Goal: Task Accomplishment & Management: Complete application form

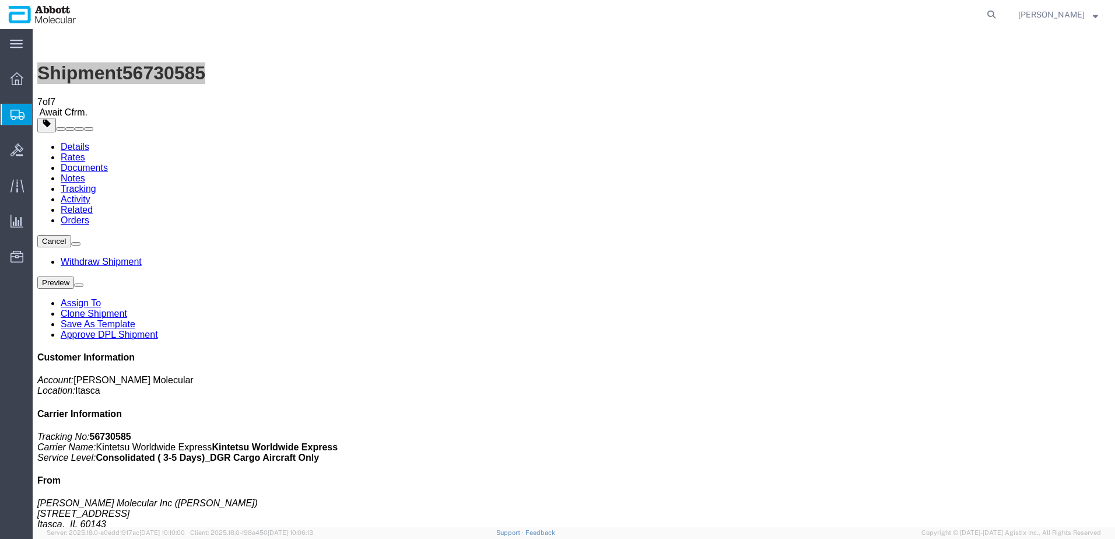
click at [0, 0] on span "Create from Template" at bounding box center [0, 0] width 0 height 0
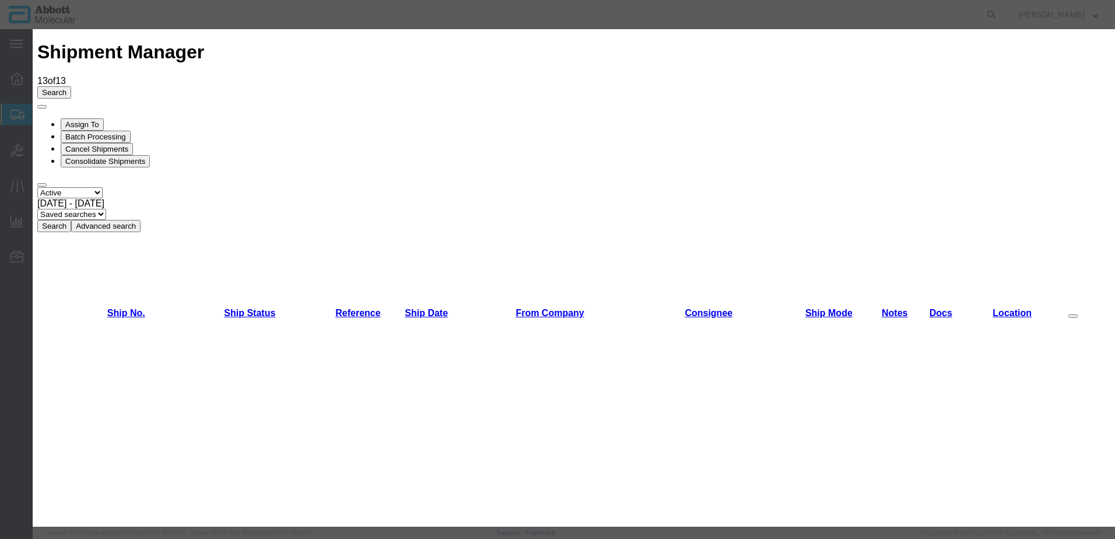
scroll to position [467, 0]
drag, startPoint x: 472, startPoint y: 331, endPoint x: 471, endPoint y: 324, distance: 7.1
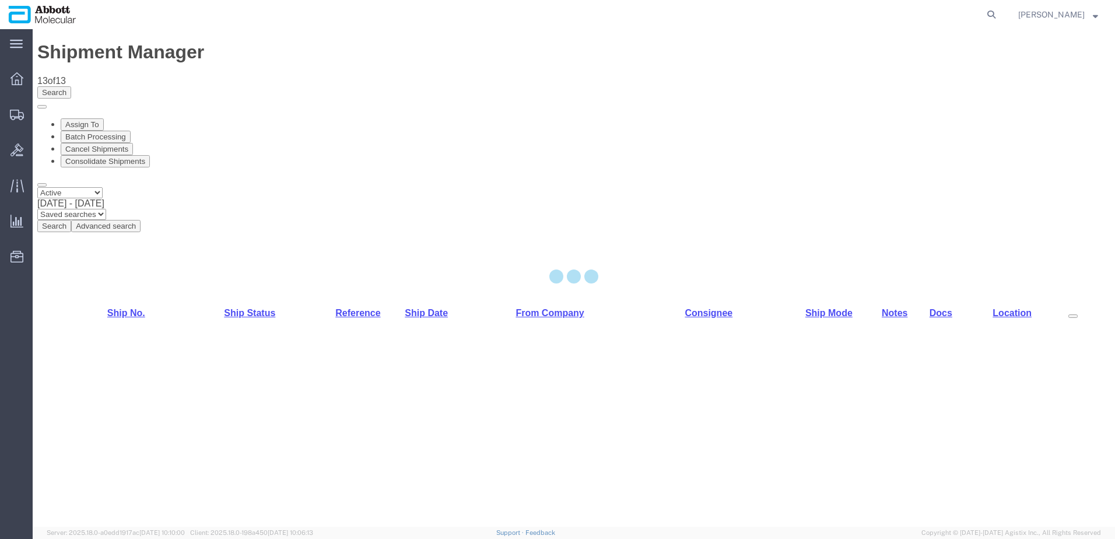
select select "48454"
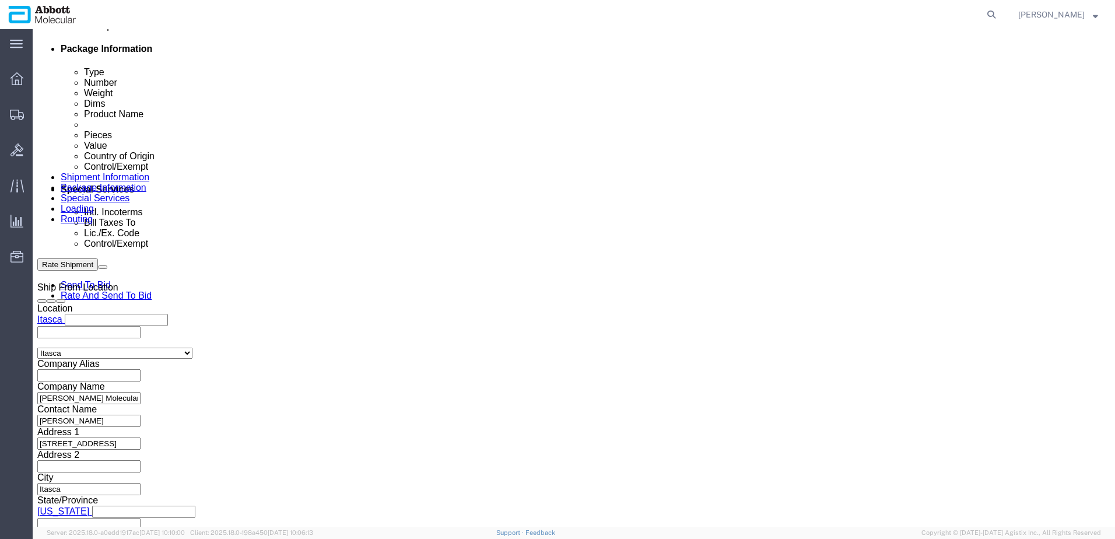
scroll to position [700, 0]
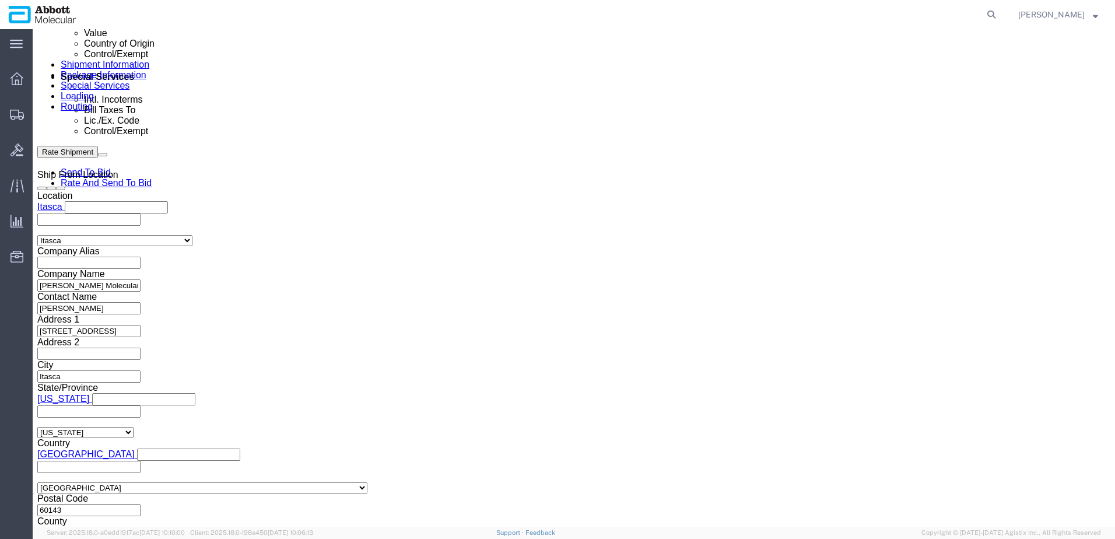
click button "Add reference"
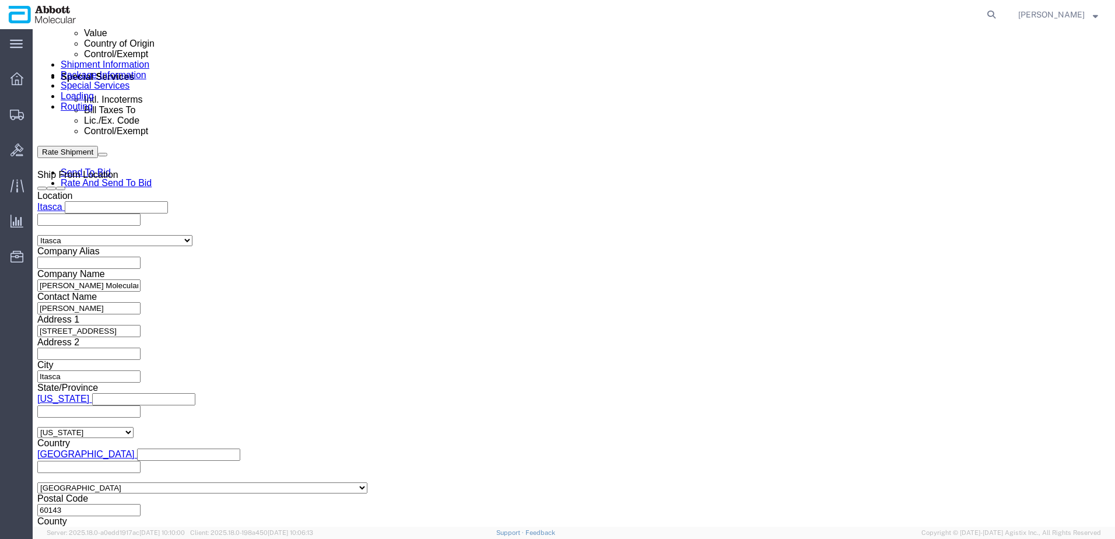
click button "Add reference"
click input "text"
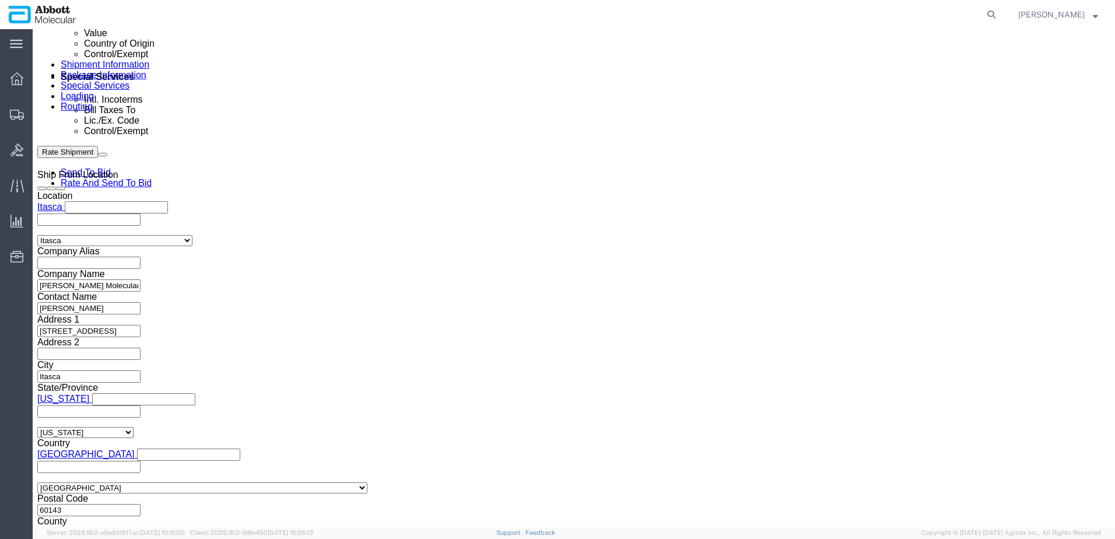
paste input "918043166"
type input "918043166"
select select "INVOICE"
paste input "918043166"
type input "918043167"
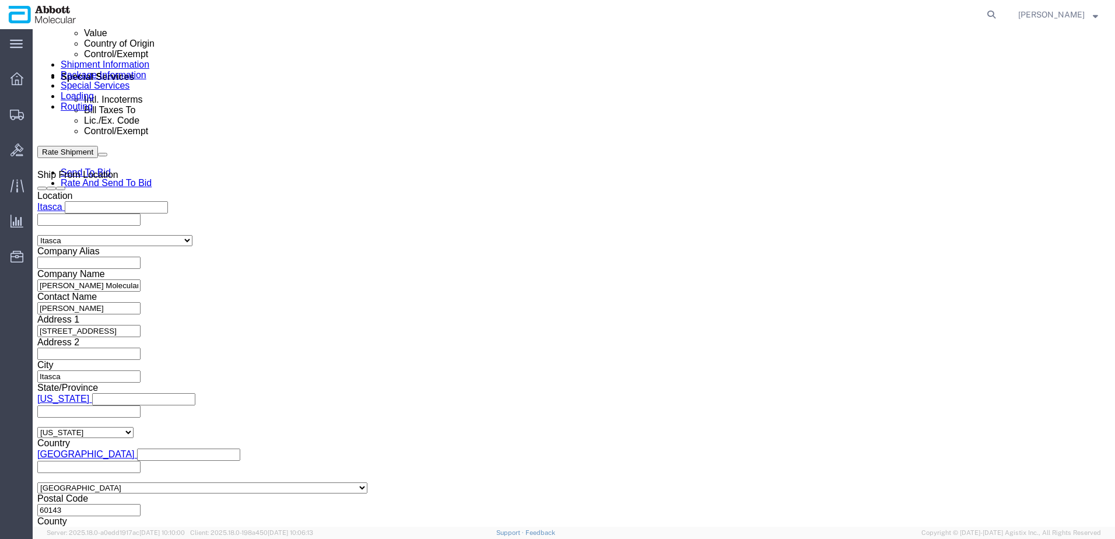
select select "INVOICE"
paste input "918043166"
type input "918043168"
select select "INVOICE"
paste input "918043166"
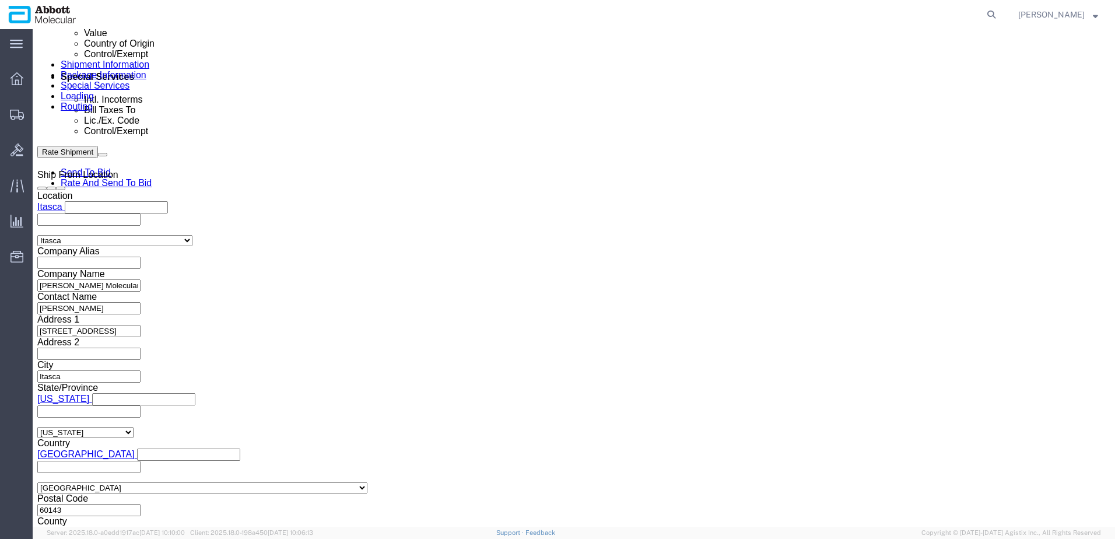
type input "918043169"
select select "INVOICE"
paste input "918043166"
type input "918043170"
select select "INVOICE"
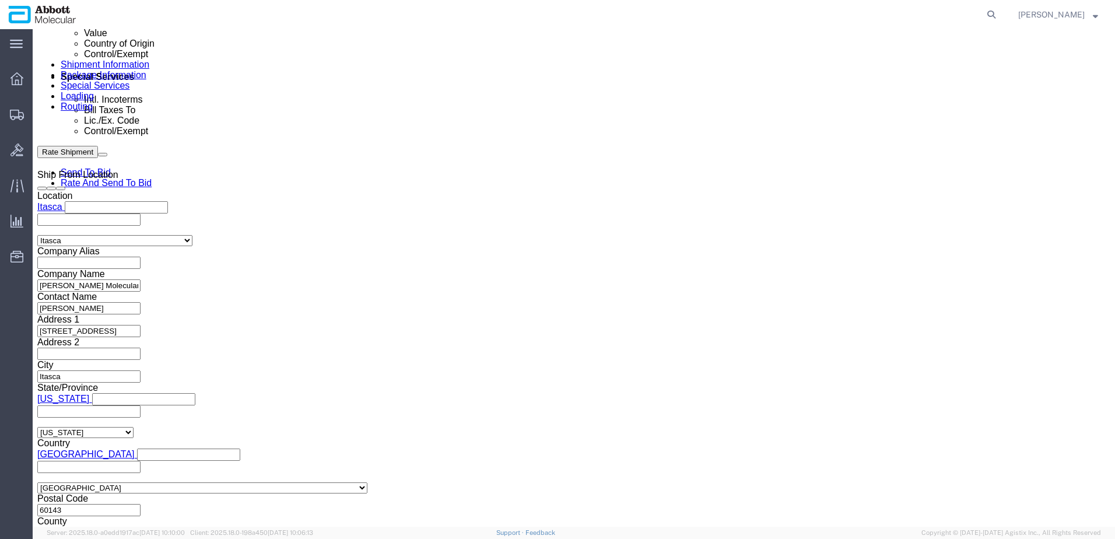
paste input "918043170"
type input "918043171"
select select "INVOICE"
paste input "918043170"
type input "918043172"
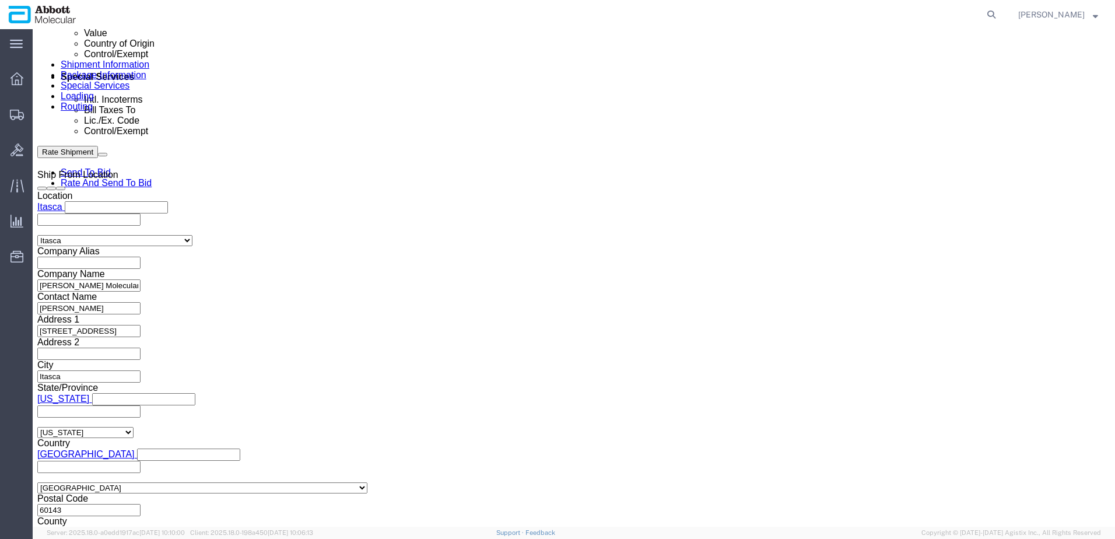
select select "INVOICE"
paste input "918043170"
type input "918043173"
select select "INVOICE"
paste input "918043170"
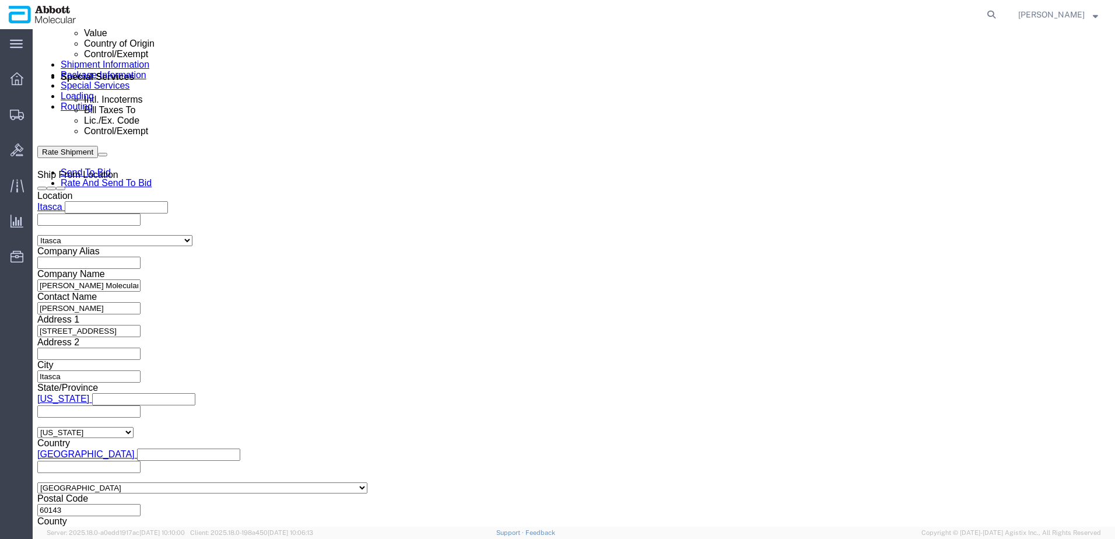
type input "918043174"
select select "INVOICE"
paste input "918043170"
type input "918043175"
select select "INVOICE"
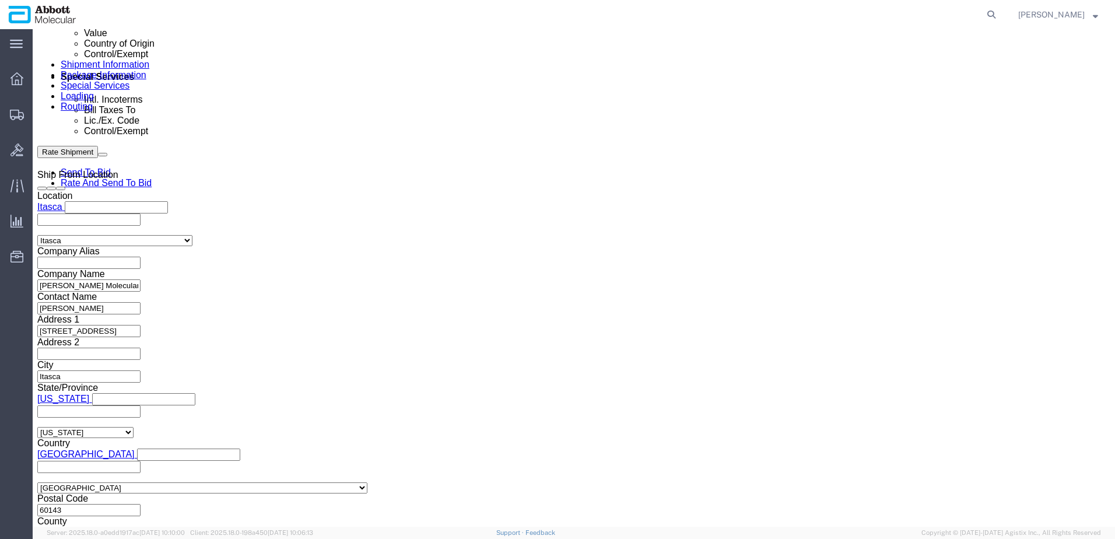
paste input "918043170"
type input "918043176"
select select "INVOICE"
paste input "918043170"
click input "918043177-1"
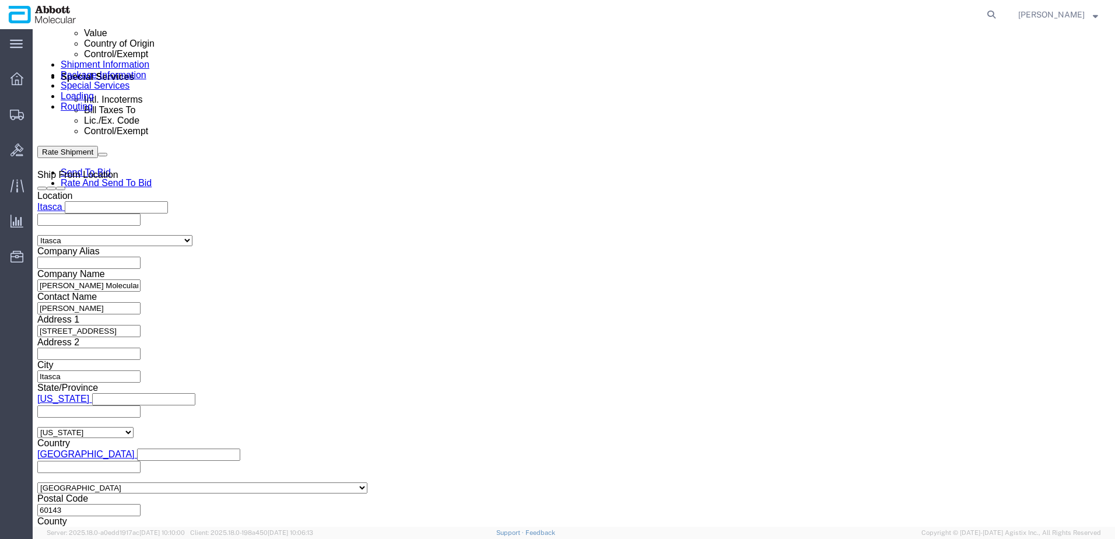
drag, startPoint x: 767, startPoint y: 269, endPoint x: 690, endPoint y: 268, distance: 77.0
click div "Select Account Type Activity ID Airline Appointment Number ASN Batch Request # …"
paste input "2676"
type input "918026767-1"
drag, startPoint x: 201, startPoint y: 201, endPoint x: 99, endPoint y: 206, distance: 102.2
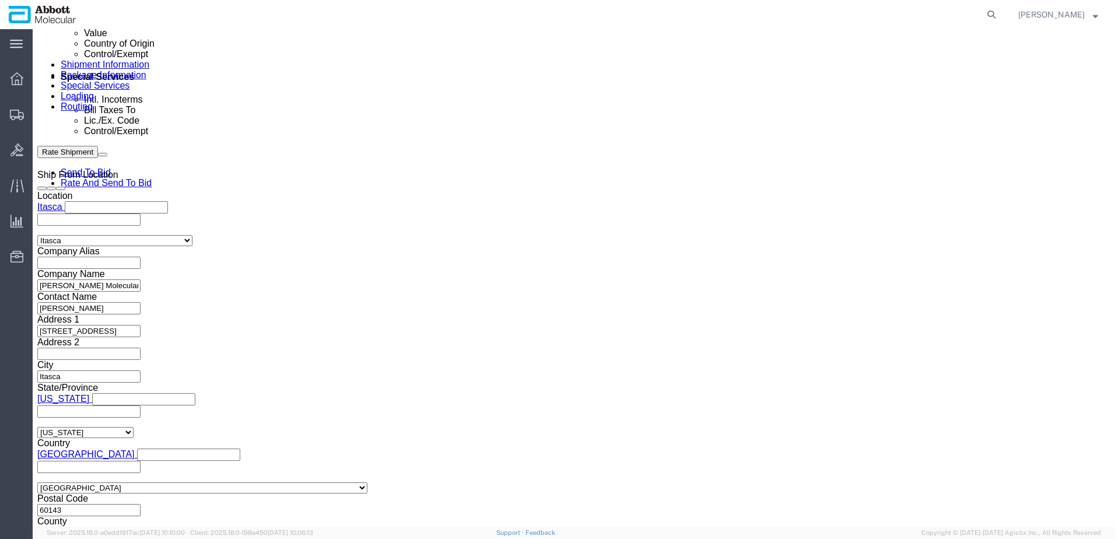
click div "Select Account Type Activity ID Airline Appointment Number ASN Batch Request # …"
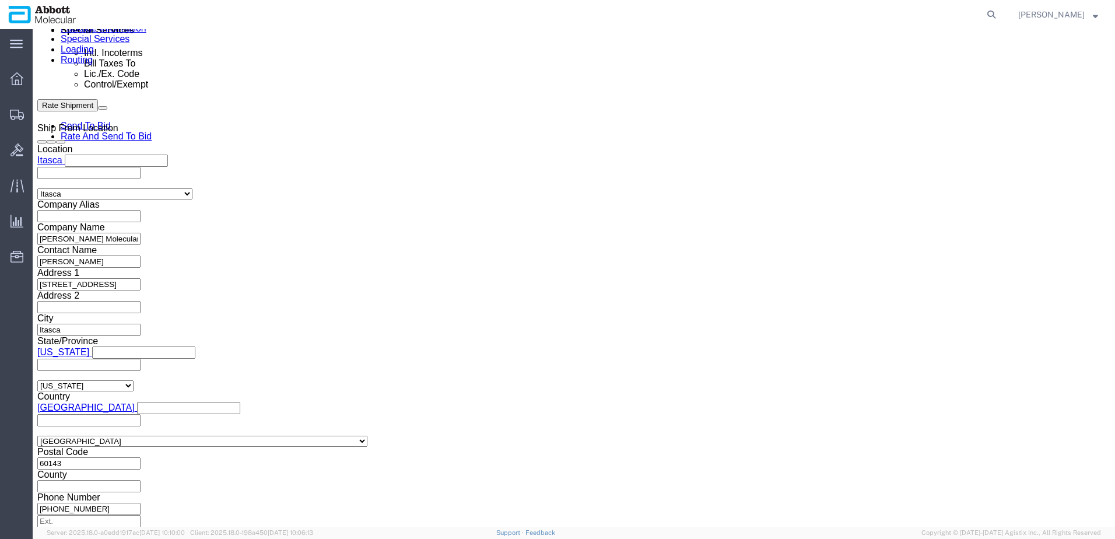
scroll to position [795, 0]
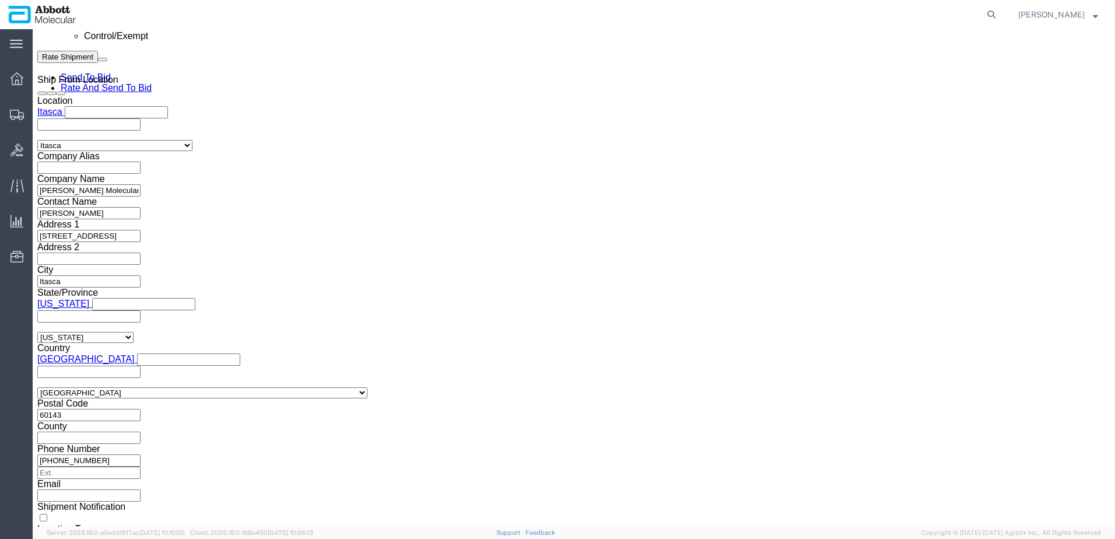
click button "Continue"
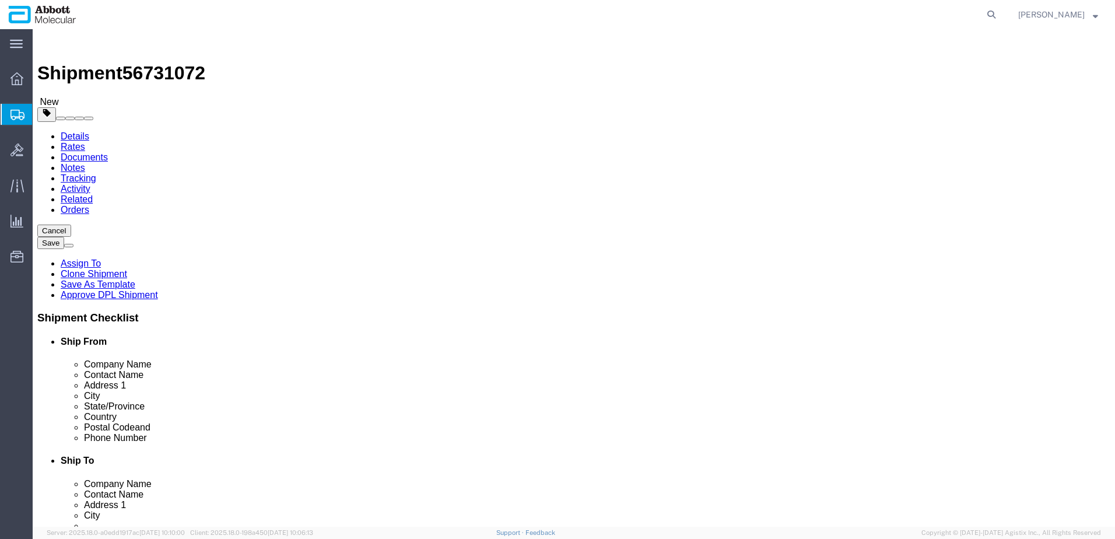
click select "Select Box (B) Box (C) Box (D) Cardboard Box(es) Crate (Instrument) Crate(s) En…"
select select "PLSH"
click select "Select Box (B) Box (C) Box (D) Cardboard Box(es) Crate (Instrument) Crate(s) En…"
type input "58.00"
type input "52.00"
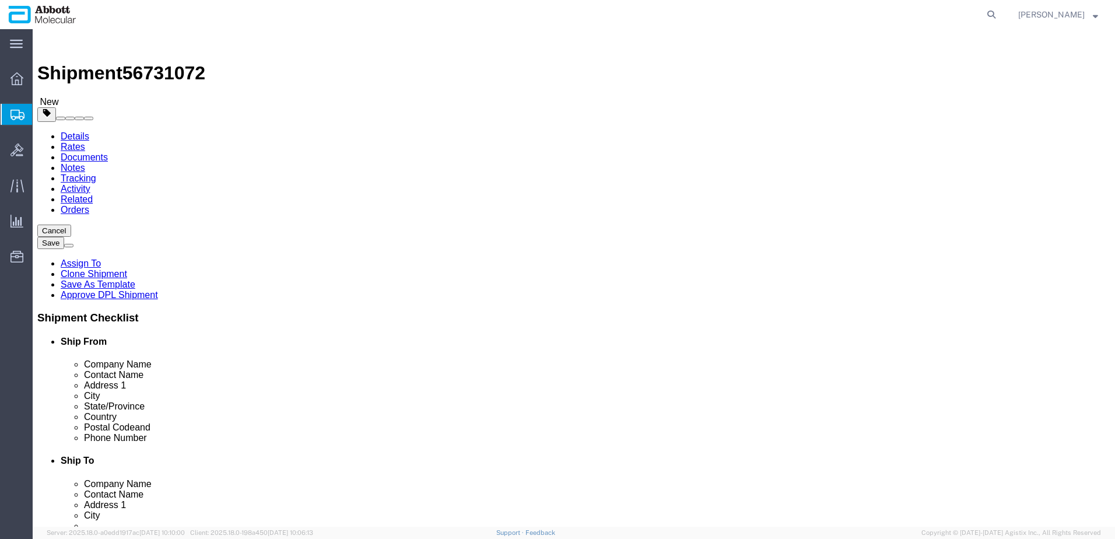
type input "54.00"
drag, startPoint x: 177, startPoint y: 230, endPoint x: 107, endPoint y: 227, distance: 70.6
click div "Number 1"
type input "7"
type input "2785"
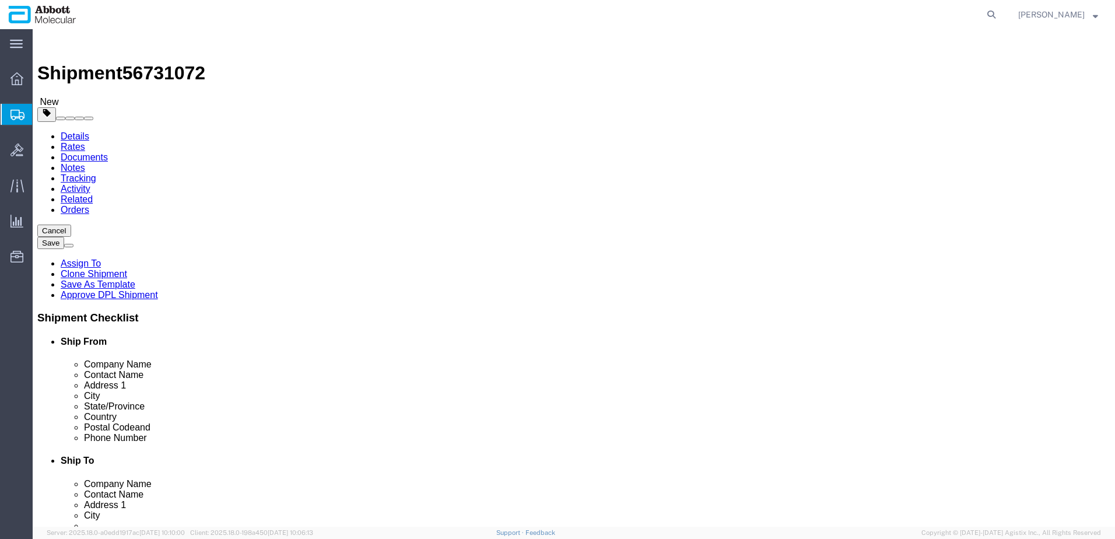
click input "checkbox"
checkbox input "true"
type input "FROZEN"
click link "Add Package"
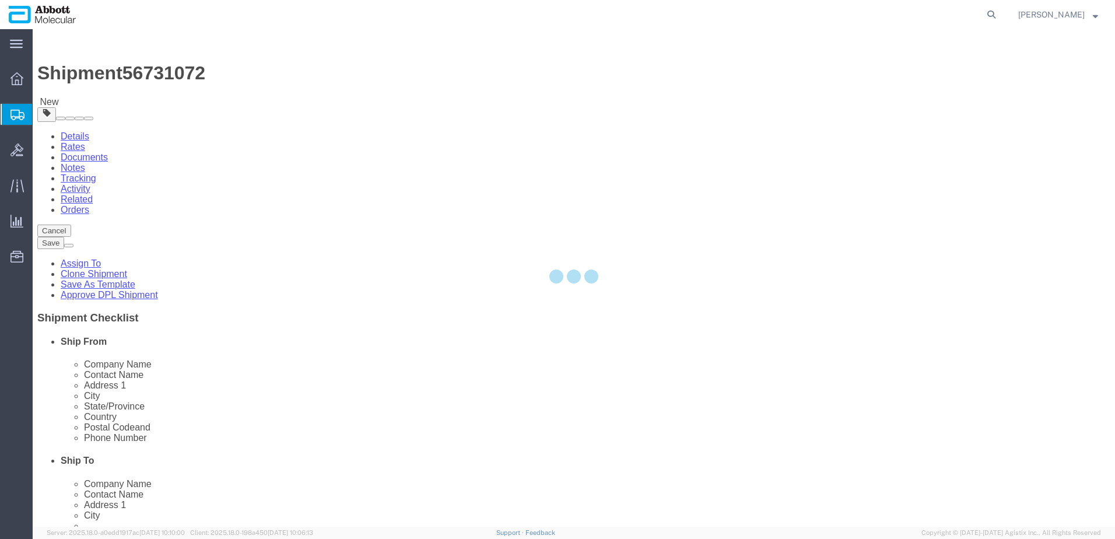
select select "PLSH"
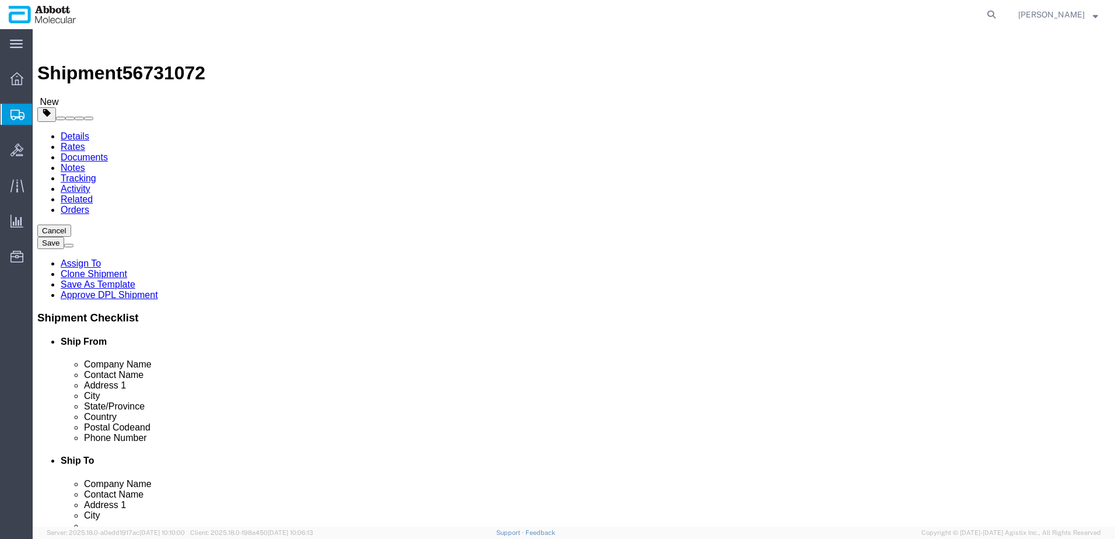
click select "Select Box (B) Box (C) Box (D) Cardboard Box(es) Crate (Instrument) Crate(s) En…"
select select "BOXD"
click select "Select Box (B) Box (C) Box (D) Cardboard Box(es) Crate (Instrument) Crate(s) En…"
type input "28.00"
type input "24.00"
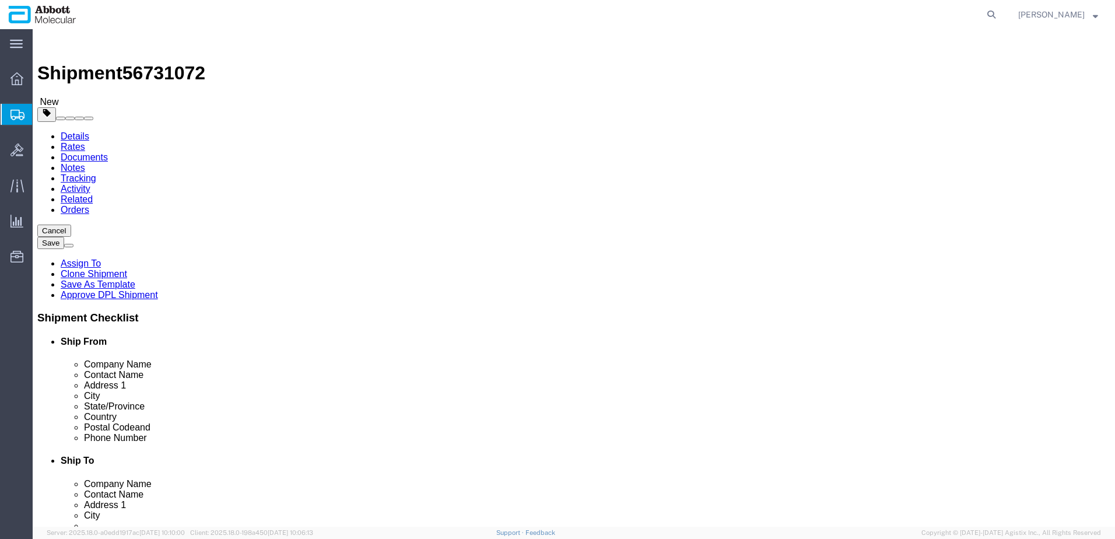
type input "21.00"
click div "Number 1"
type input "4"
type input "120"
click input "checkbox"
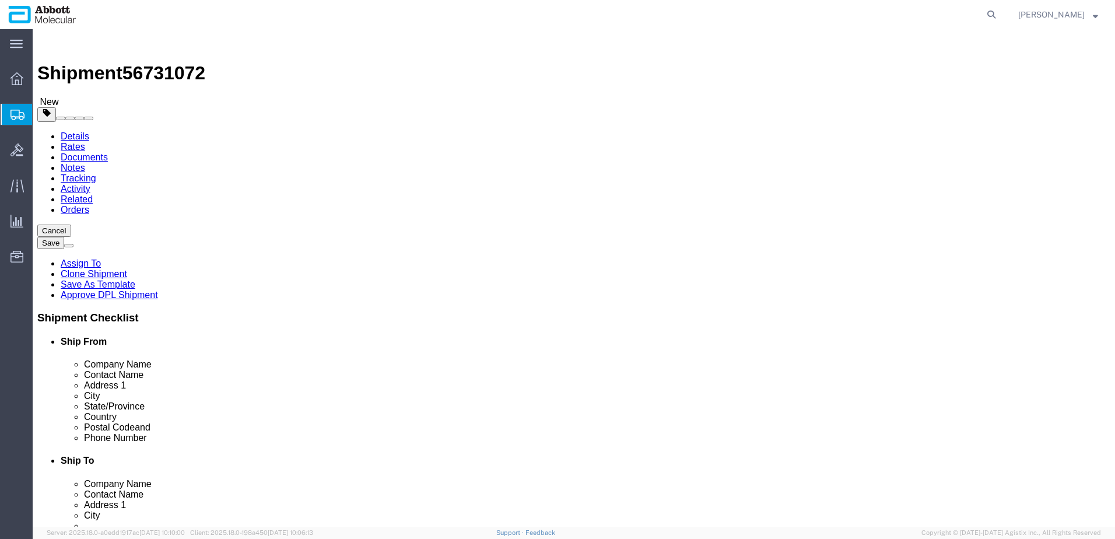
checkbox input "true"
type input "FROM_2_TO_8"
click link "Add Content"
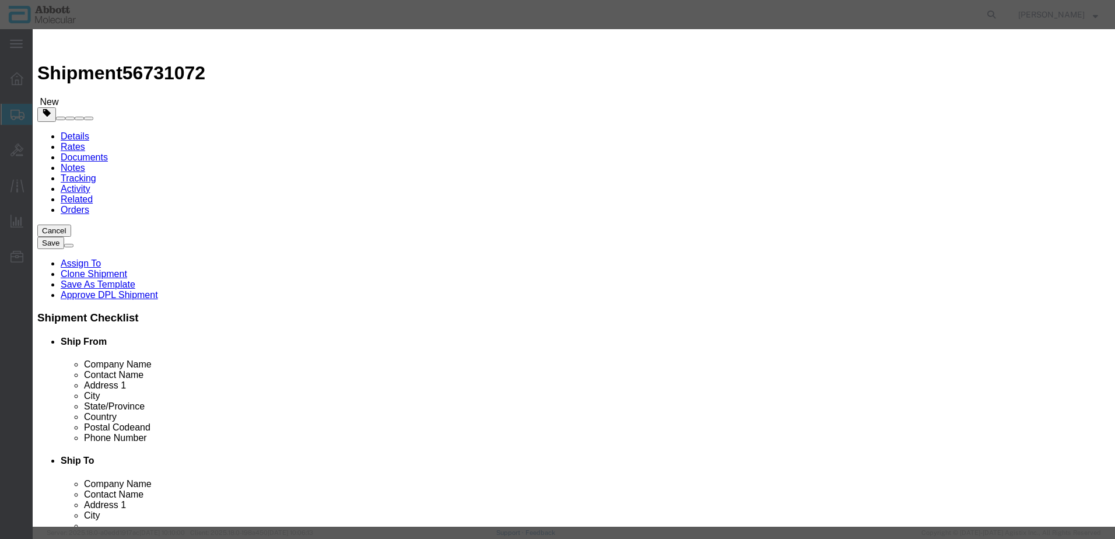
click input "text"
type input "08N8583"
click strong "08N8583"
select select
checkbox input "false"
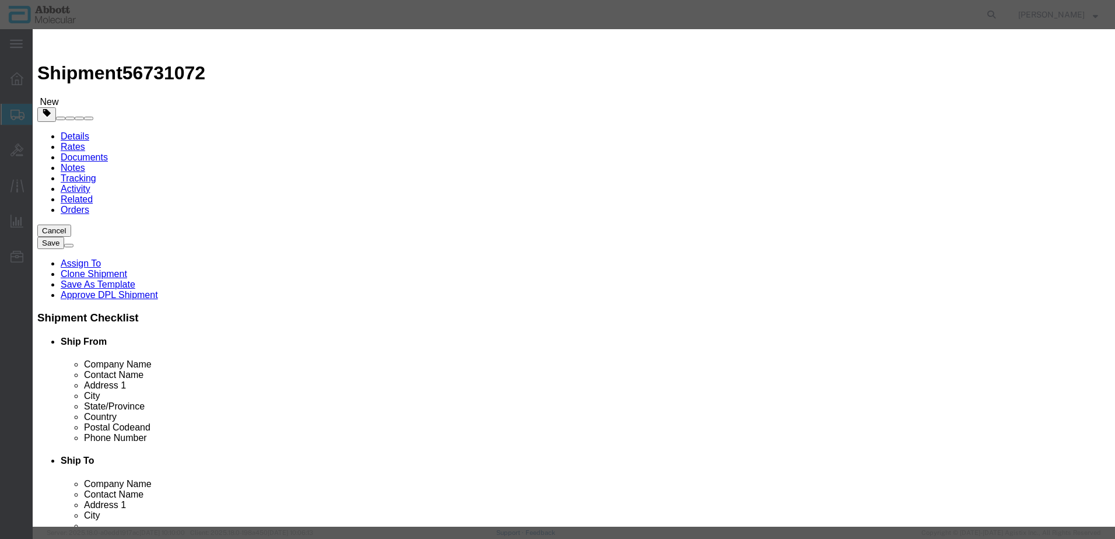
select select "US"
type input "FROZEN"
type input "3507907000"
select select "BIS"
checkbox input "false"
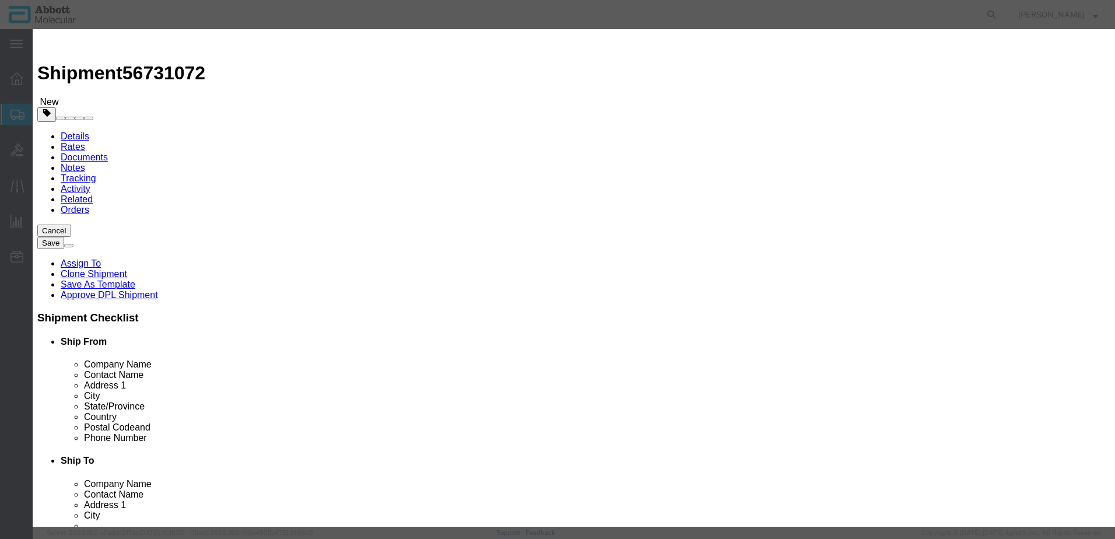
checkbox input "false"
type input "08N8583"
type textarea "Vysis IntelliFISH Universal FFPE Tissue Pretreatment [MEDICAL_DATA] (75 mg) Kit"
select select "NLR"
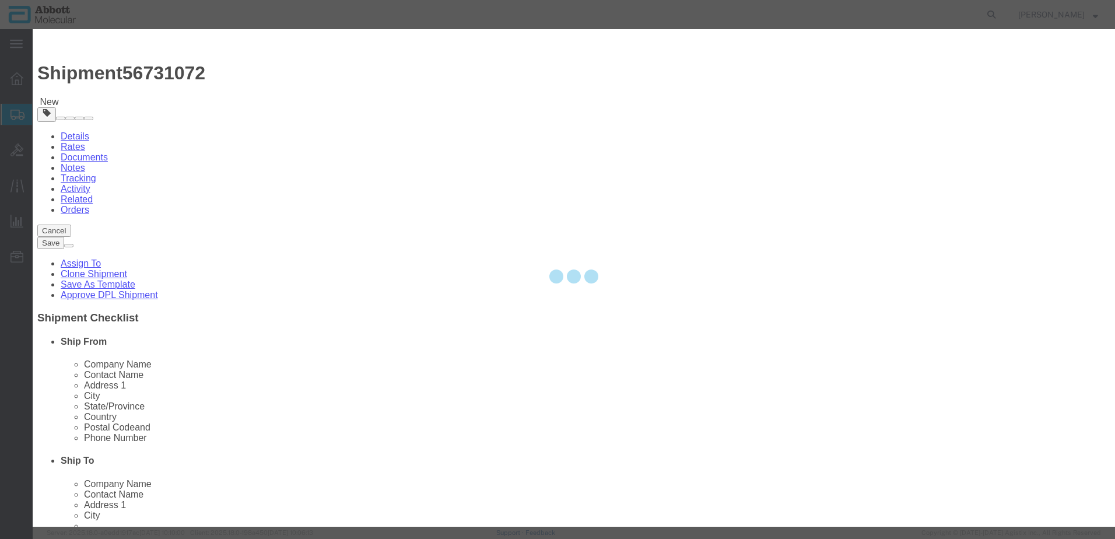
type input "08N8583"
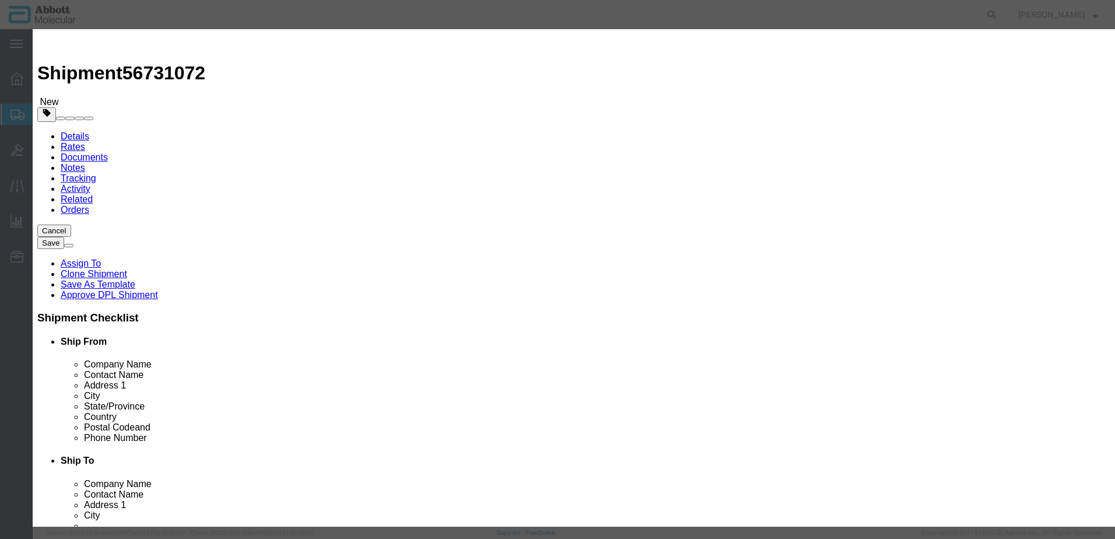
type input "140"
type input "1"
click select "Select Account Type Activity ID Airline Appointment Number ASN Batch Number Bil…"
select select "BATCH_NUMBER"
click select "Select Account Type Activity ID Airline Appointment Number ASN Batch Number Bil…"
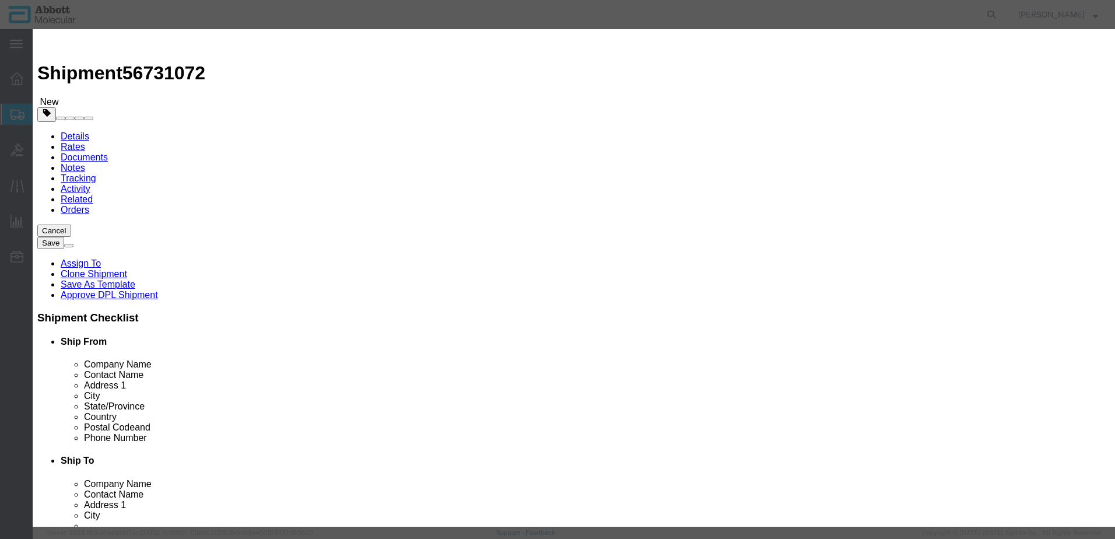
type input "415338"
click button "Save & Add Another"
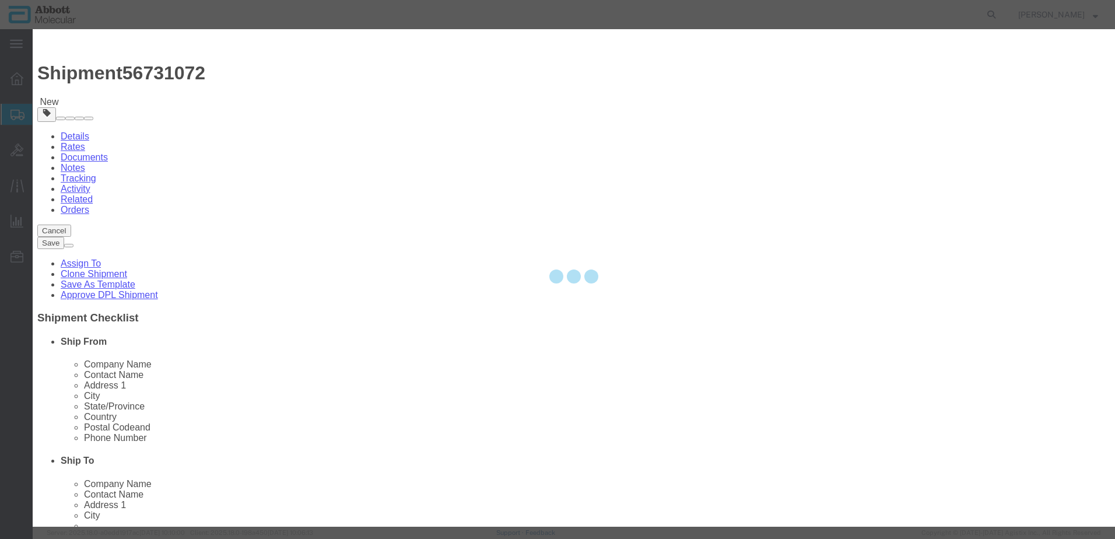
select select "EA"
select select
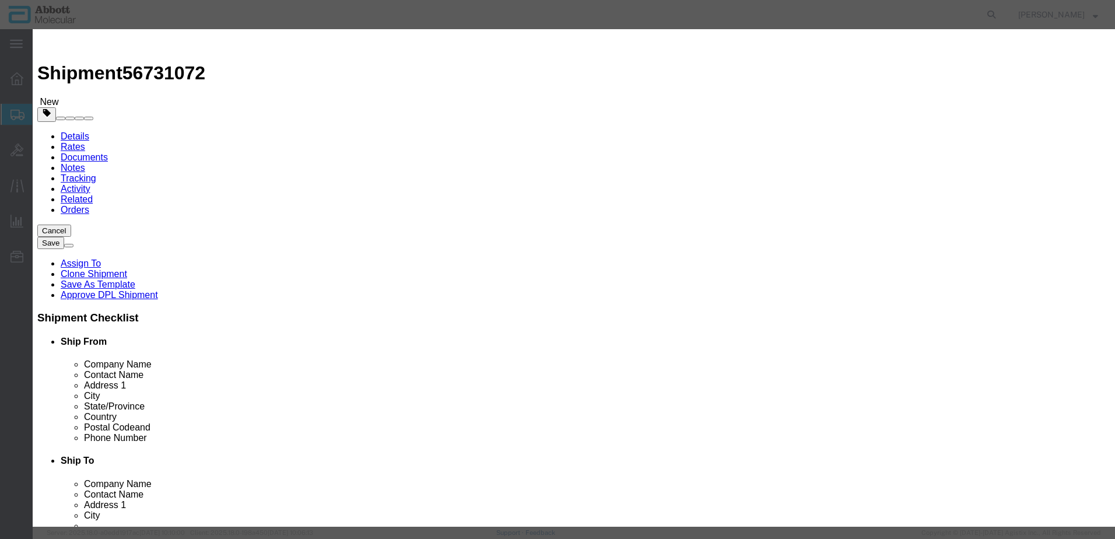
click input "text"
type input "04N6680"
click strong "04N6680"
select select
checkbox input "false"
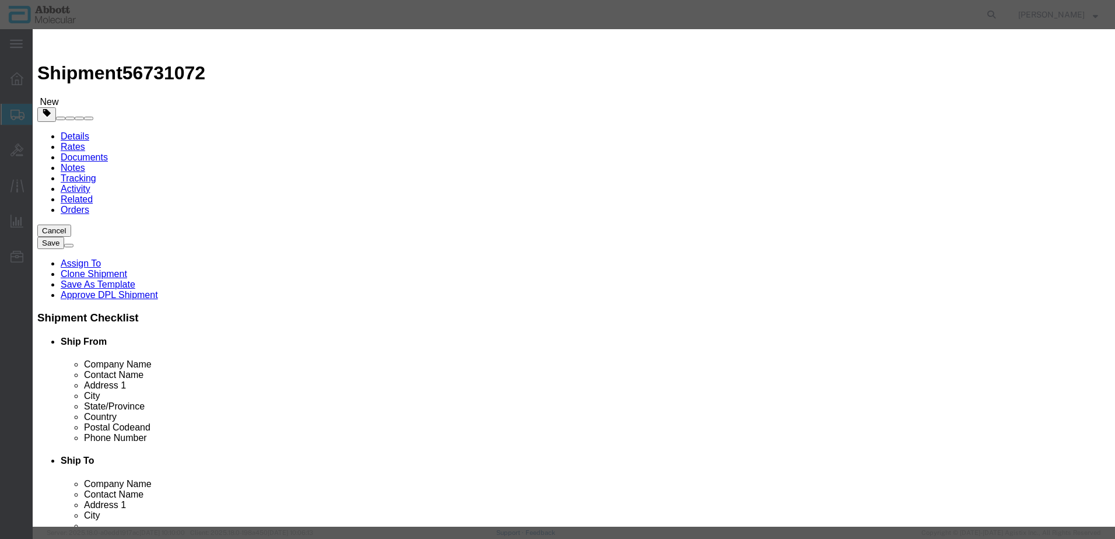
select select "US"
type input "3822190080"
select select "BIS"
checkbox input "false"
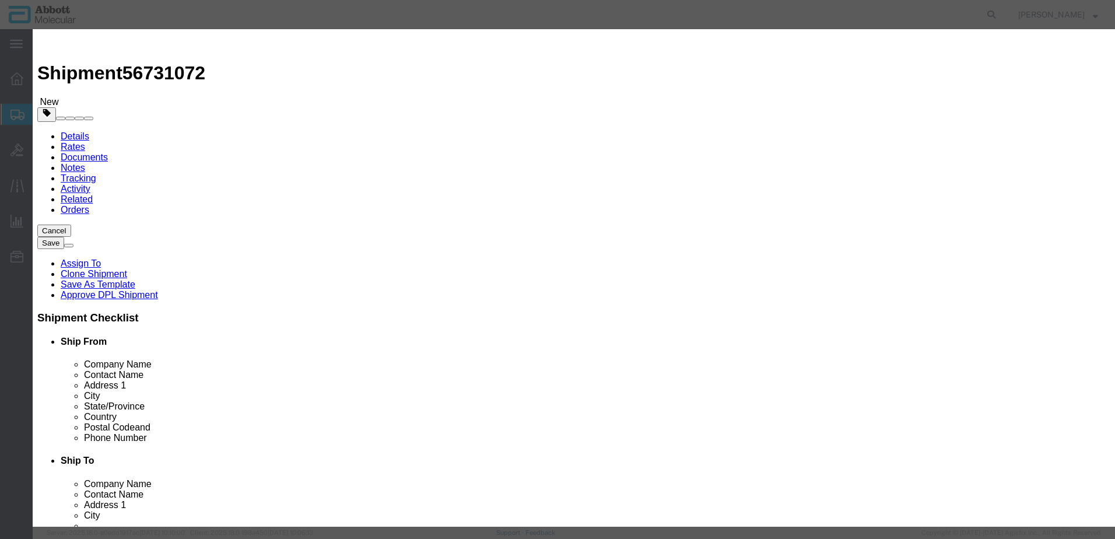
type input "04N6680"
type textarea "RT [MEDICAL_DATA] QUAL CONTRL KIT CE"
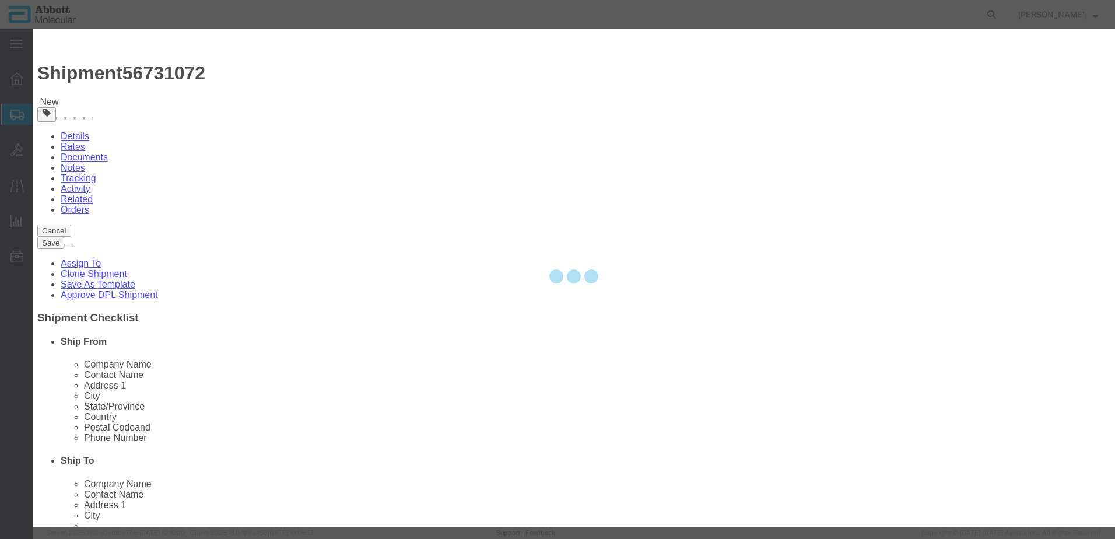
select select "NLR"
type input "04N6680"
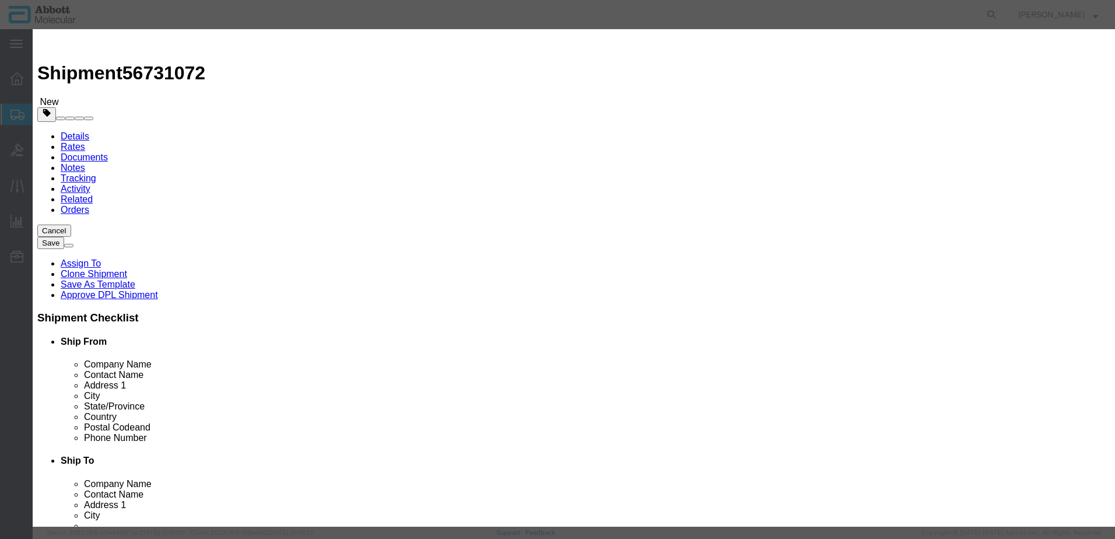
type input "22"
type input "1"
click div "GL Reference Select Account Type Activity ID Airline Appointment Number ASN Bat…"
click select "Select Account Type Activity ID Airline Appointment Number ASN Batch Number Bil…"
select select "BATCH_NUMBER"
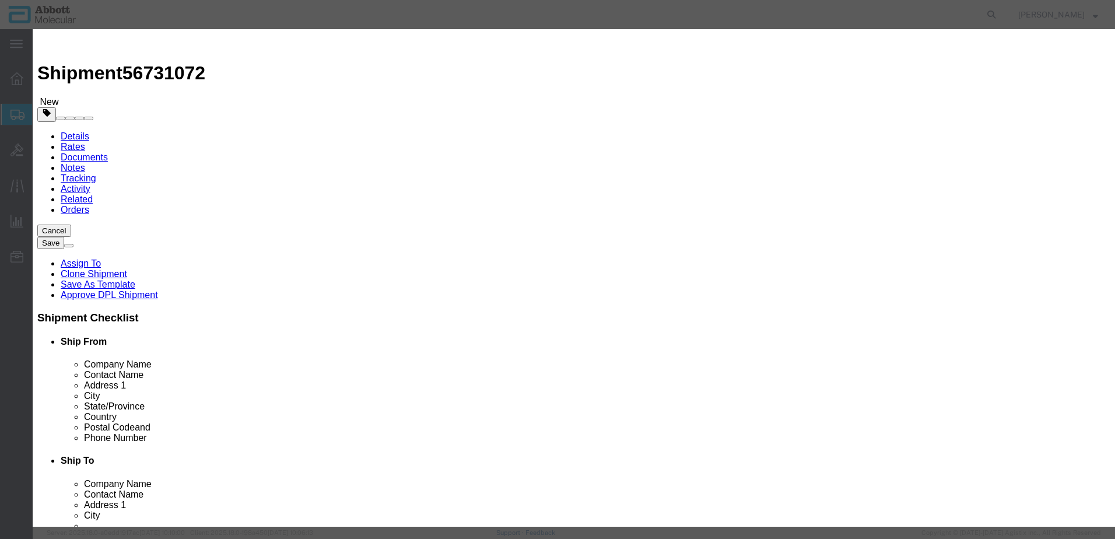
click select "Select Account Type Activity ID Airline Appointment Number ASN Batch Number Bil…"
type input "417451"
click button "Save & Add Another"
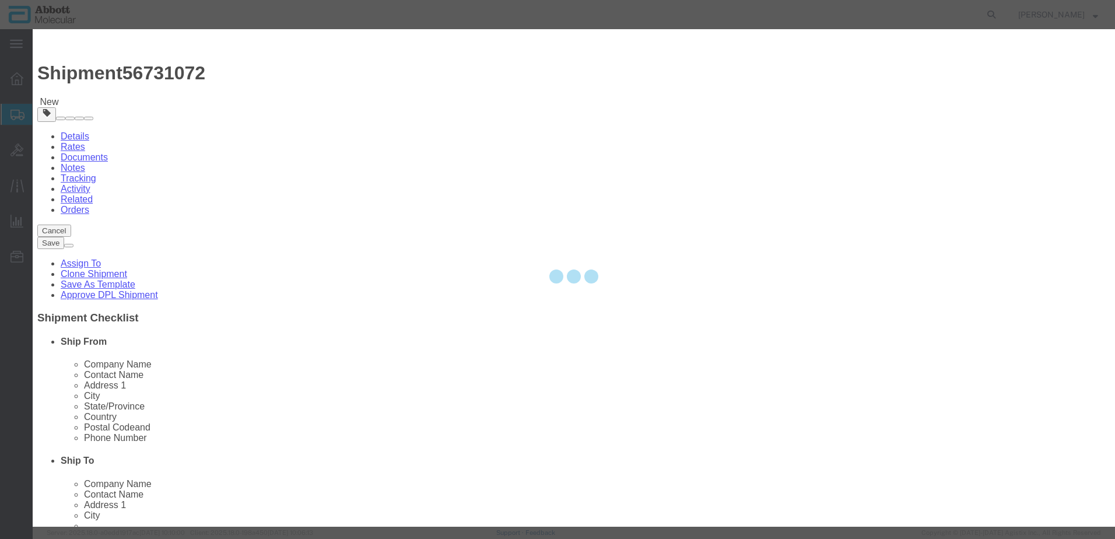
select select "EA"
select select
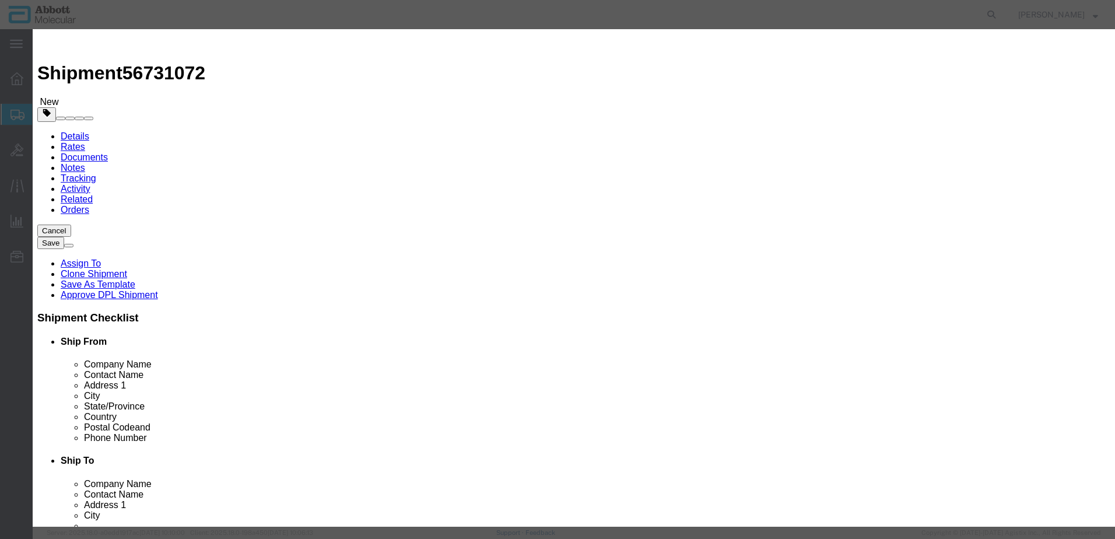
click div "Commodity library Product Name 04N6680 Pieces Select Bag Barrels 100Board Feet …"
click input "text"
type input "02G3110"
click strong "02G3110"
select select
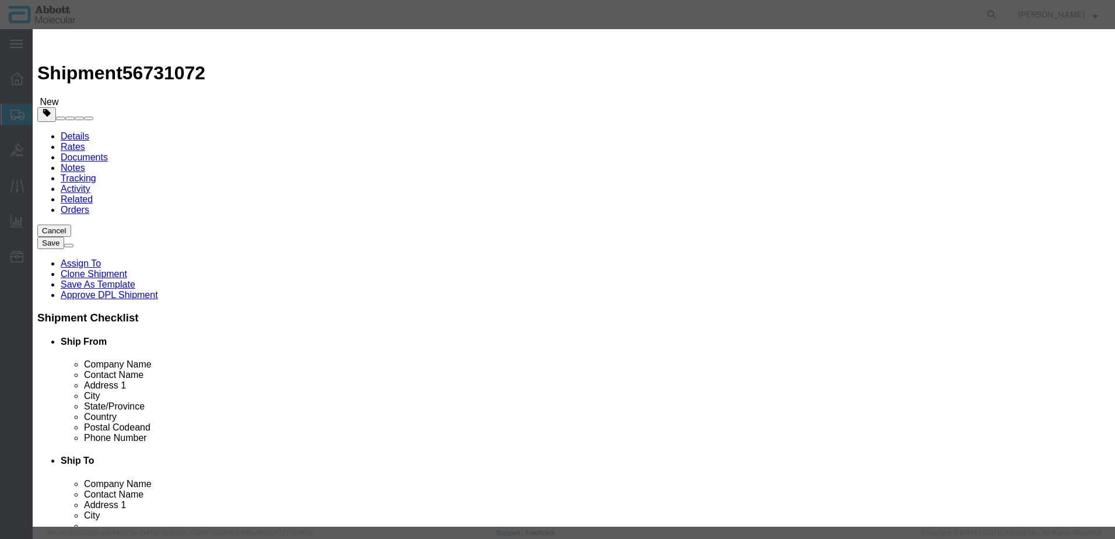
checkbox input "false"
select select "US"
type input "FROZEN"
type input "3822190080"
select select "BIS"
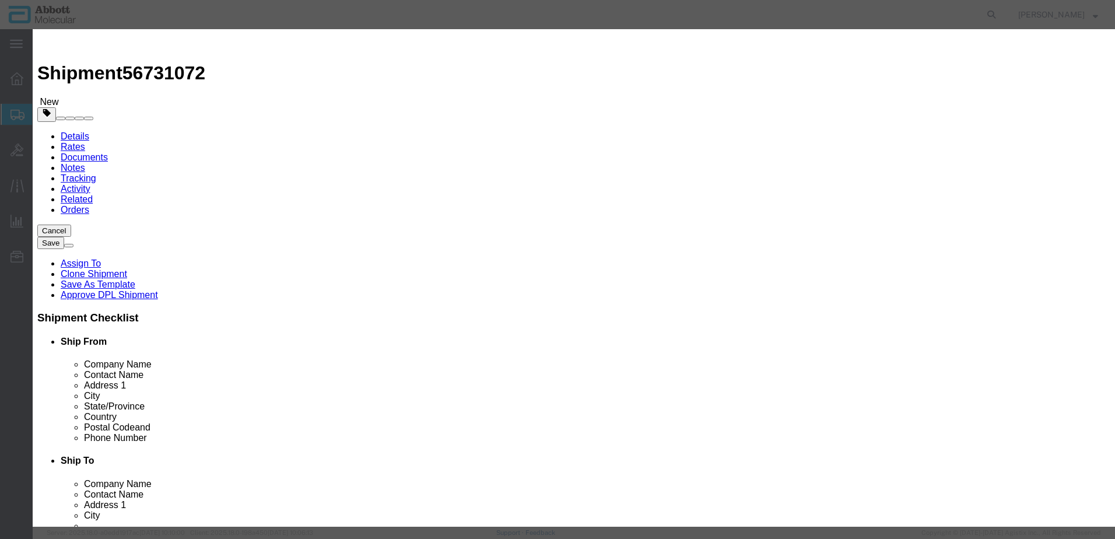
checkbox input "false"
type input "02G3110"
type textarea "[PERSON_NAME] RealTime [MEDICAL_DATA]-1 Amplification Reagent Kit"
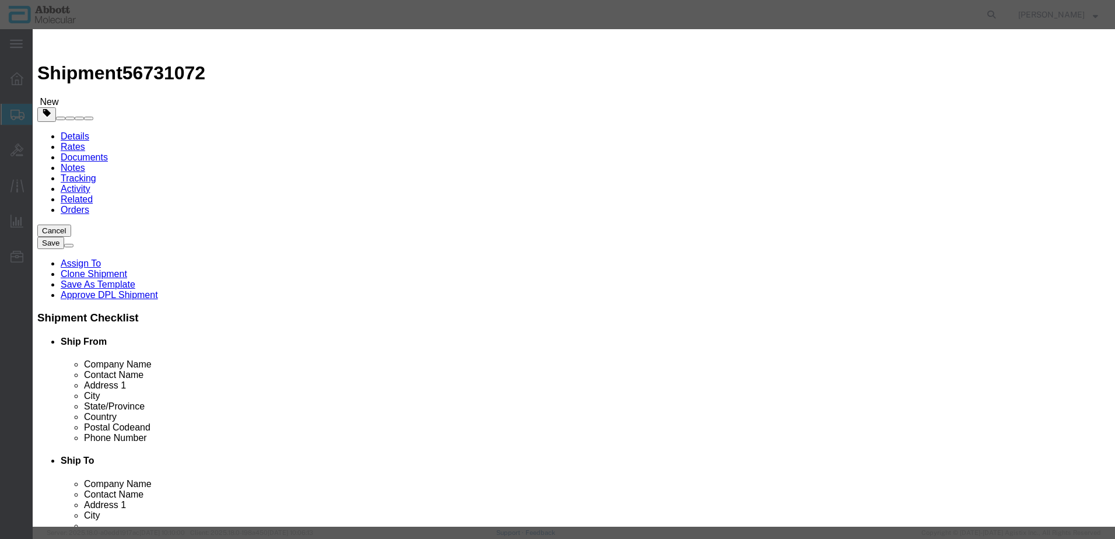
select select "NLR"
type input "02G3110"
type input "2050"
type input "1"
click select "Select Account Type Activity ID Airline Appointment Number ASN Batch Number Bil…"
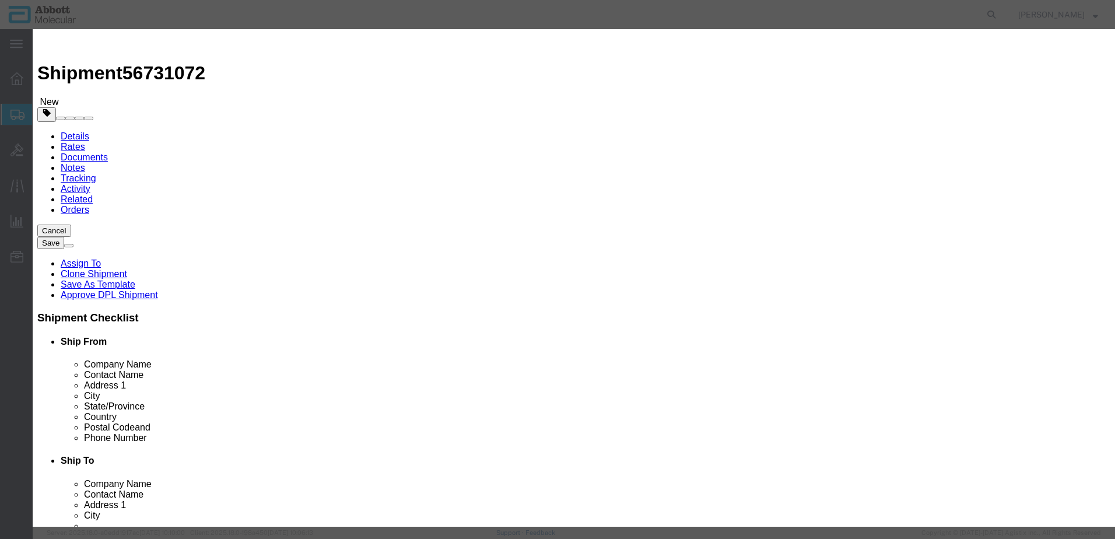
select select "BATCH_NUMBER"
click select "Select Account Type Activity ID Airline Appointment Number ASN Batch Number Bil…"
type input "417692"
click button "Save & Add Another"
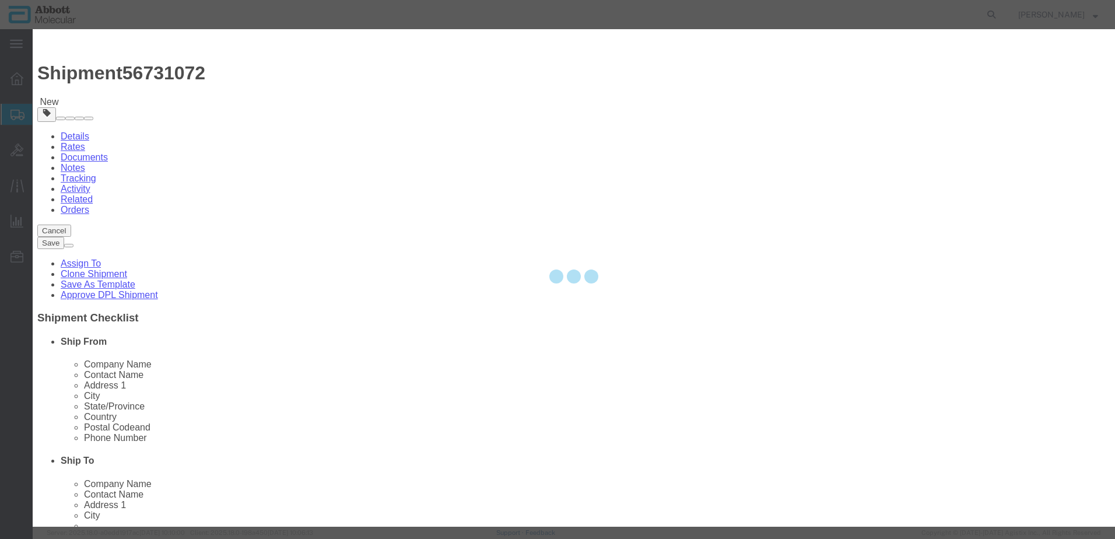
select select "EA"
select select
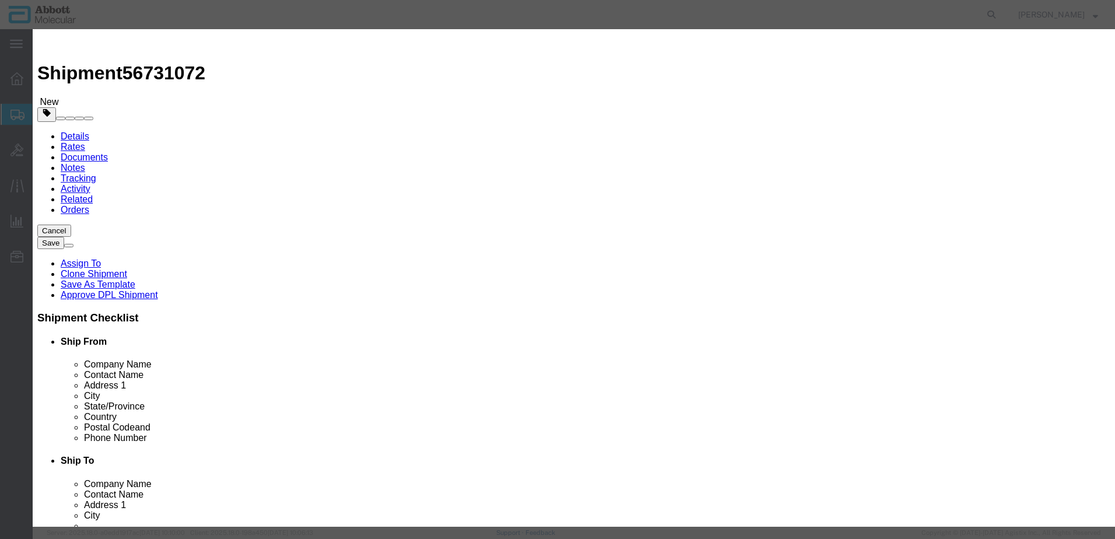
click input "text"
type input "07J2208"
click strong "07J2208"
select select
checkbox input "false"
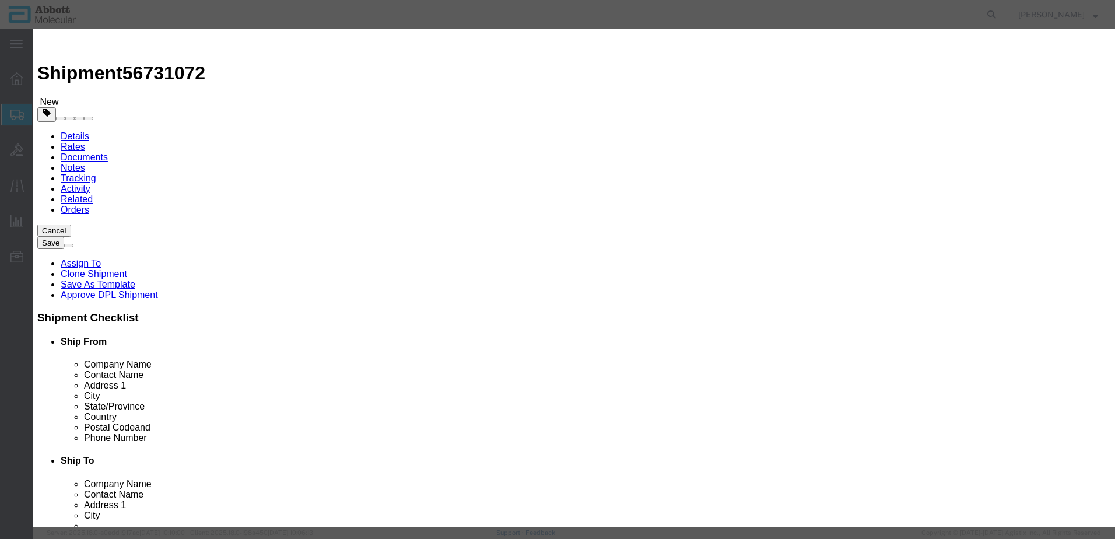
select select "US"
type input "3822190080"
select select "BIS"
checkbox input "false"
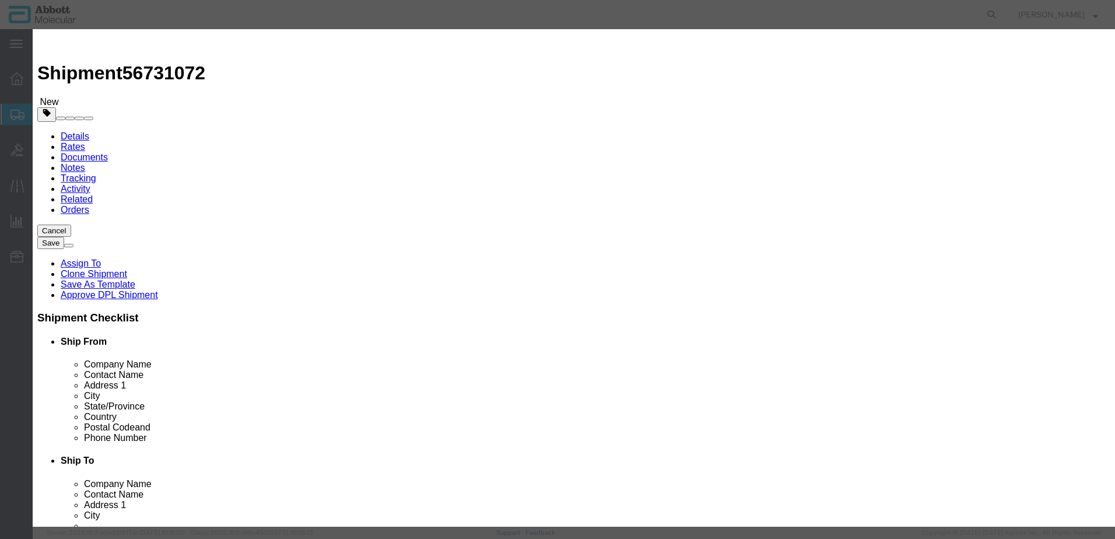
type input "07J2208"
type textarea "VYS CEP8 KIT W/S 32-160008"
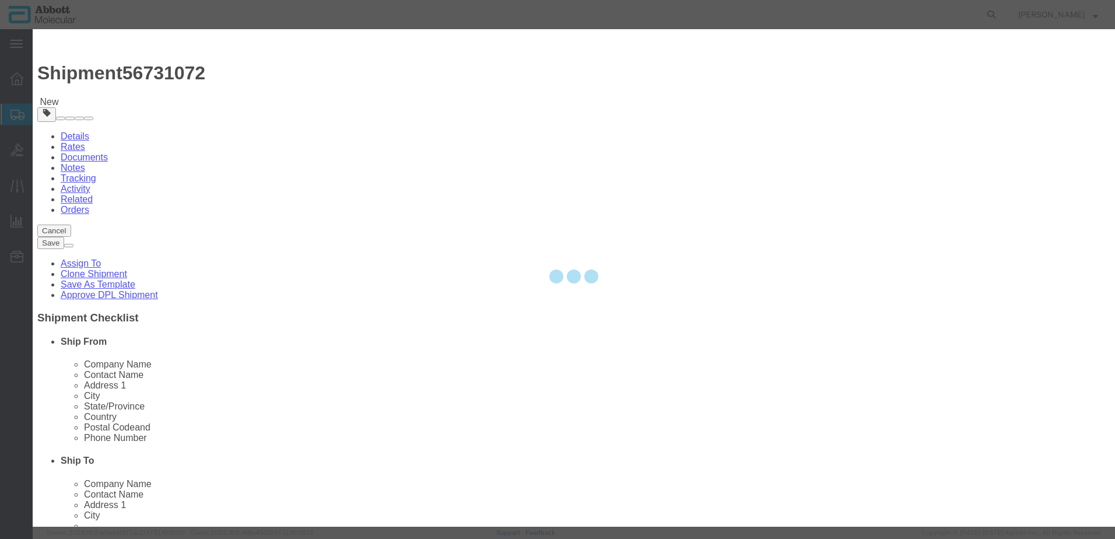
select select "NLR"
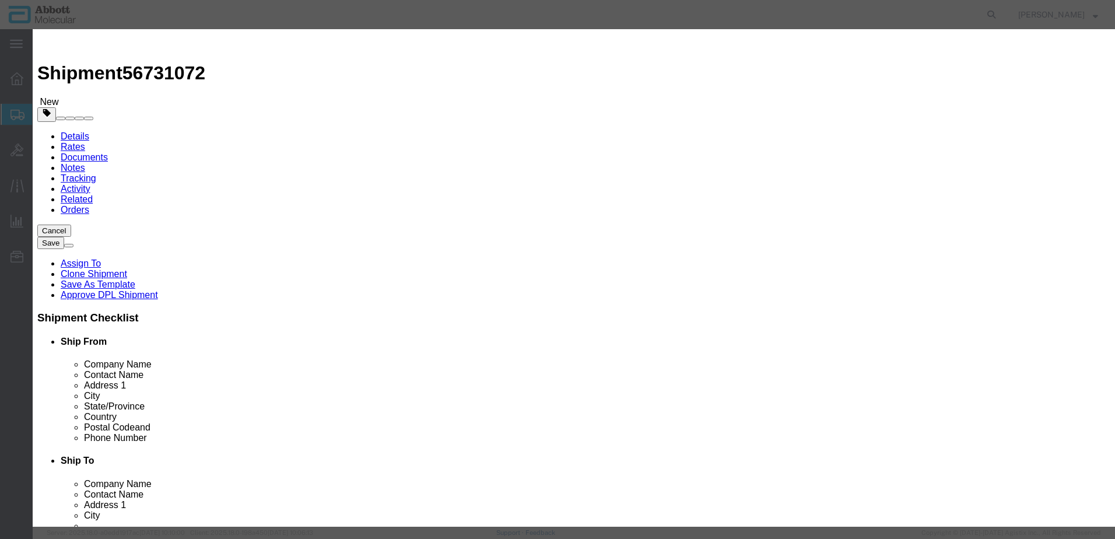
type input "07J2208"
type input "5"
type input "1"
click select "Select Account Type Activity ID Airline Appointment Number ASN Batch Number Bil…"
select select "BATCH_NUMBER"
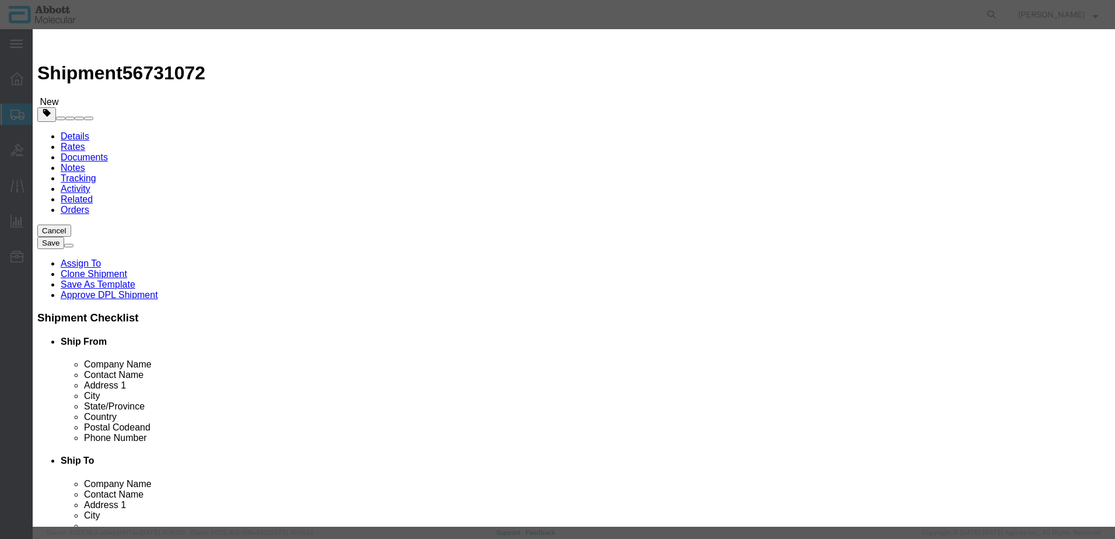
click select "Select Account Type Activity ID Airline Appointment Number ASN Batch Number Bil…"
type input "412782"
click button "Save & Add Another"
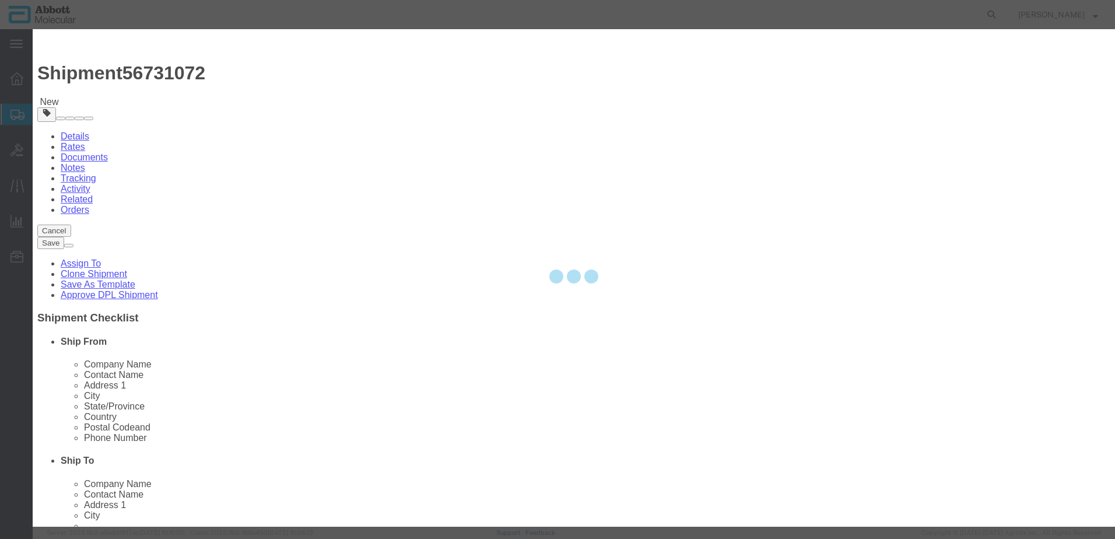
select select "EA"
select select
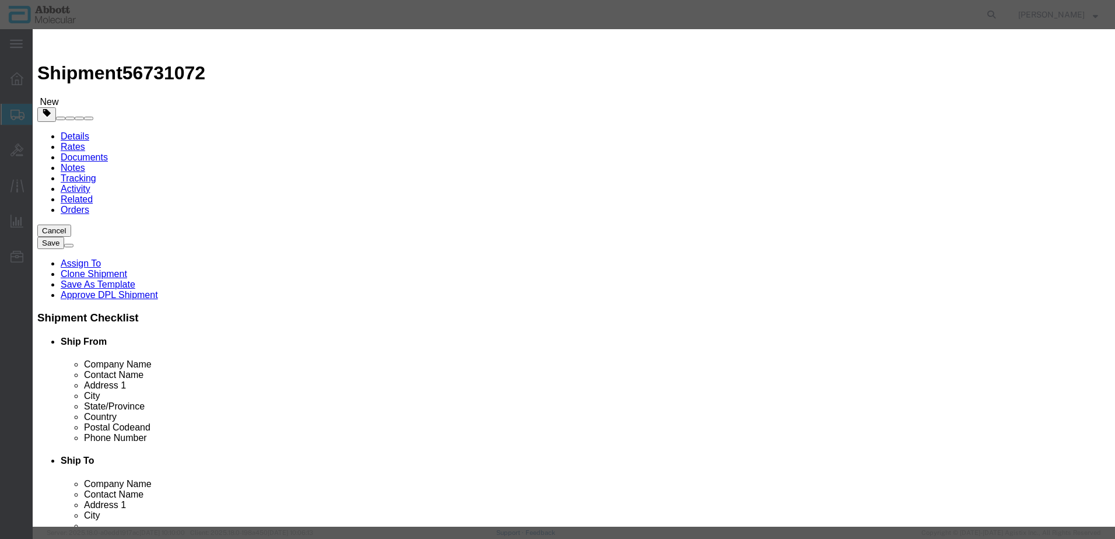
click input "text"
type input "07J2212"
click strong "07J2212"
select select
checkbox input "false"
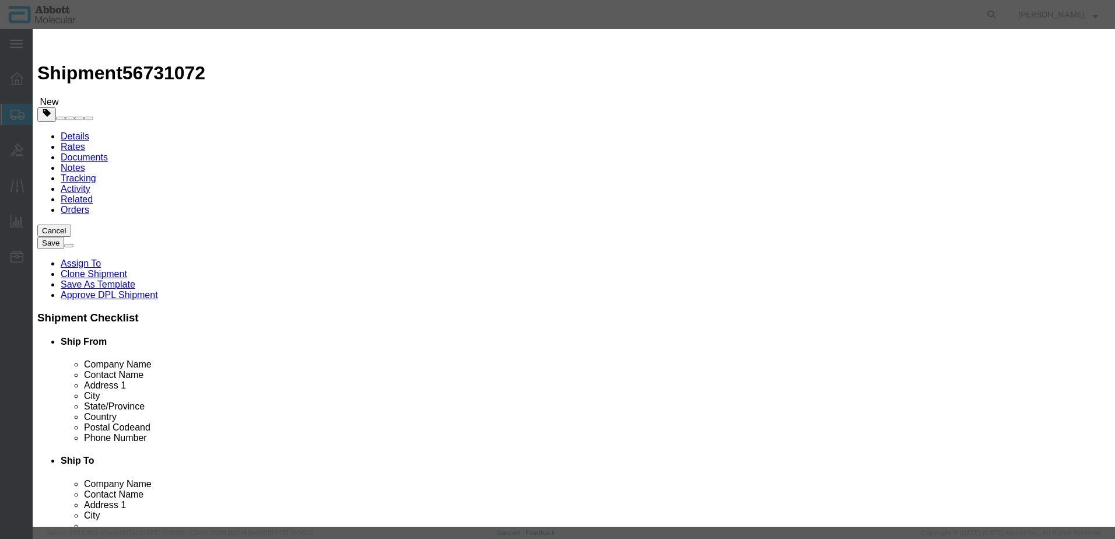
select select "US"
type input "3822190080"
select select "BIS"
checkbox input "false"
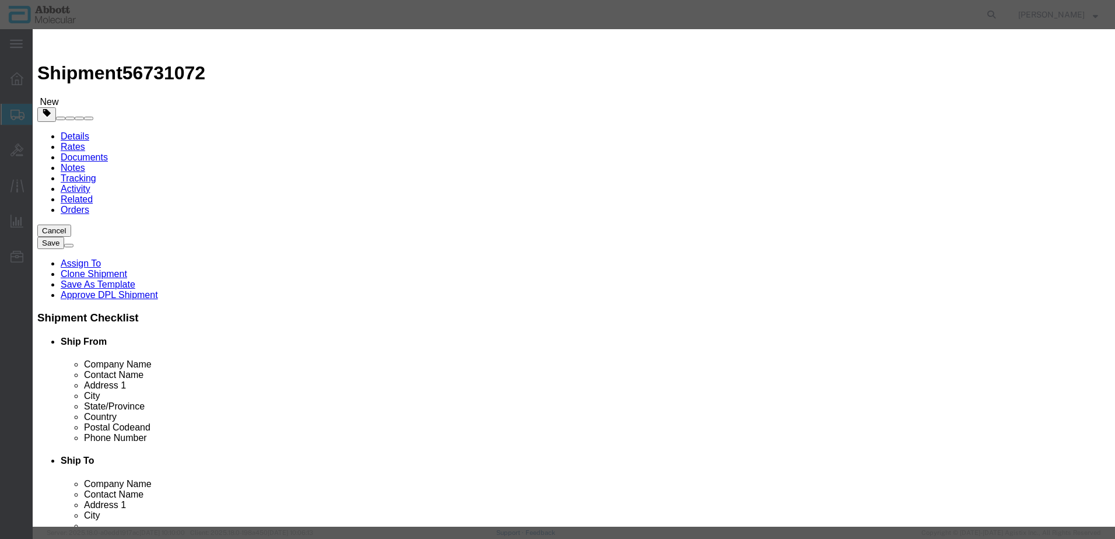
type input "07J2212"
type textarea "VYS CEP 12 W/S 32-160012"
select select "NLR"
type input "07J2212"
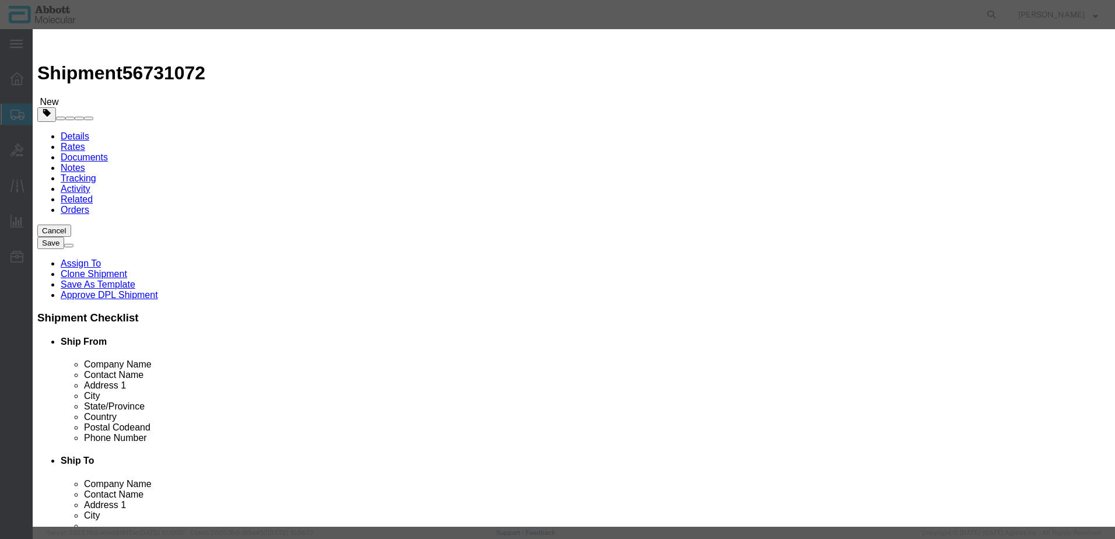
type input "3"
type input "1"
click select "Select Account Type Activity ID Airline Appointment Number ASN Batch Number Bil…"
select select "BATCH_NUMBER"
click select "Select Account Type Activity ID Airline Appointment Number ASN Batch Number Bil…"
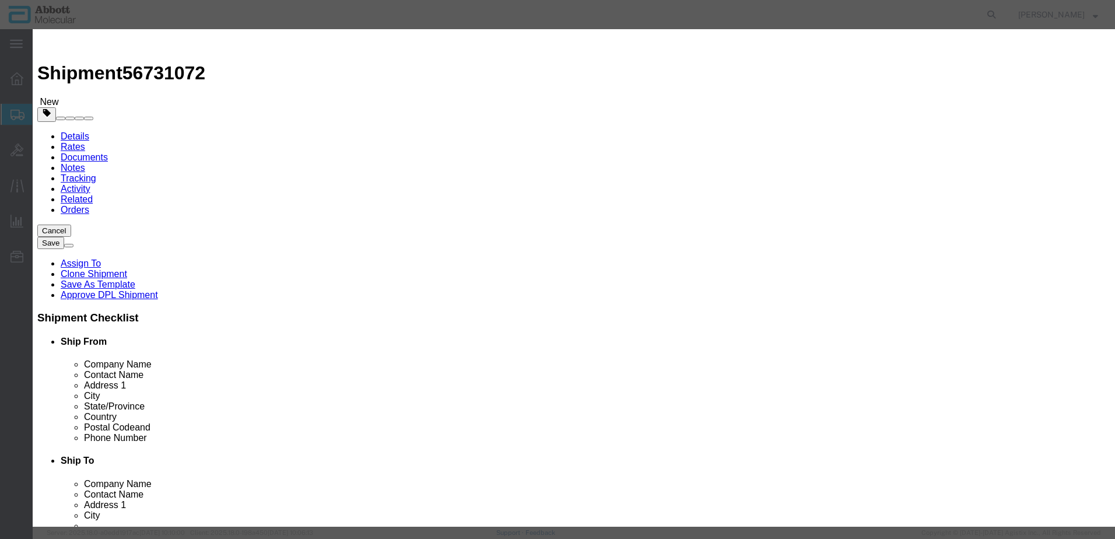
type input "414030"
select select "BATCH_NUMBER"
type input "416796"
click button "Save & Add Another"
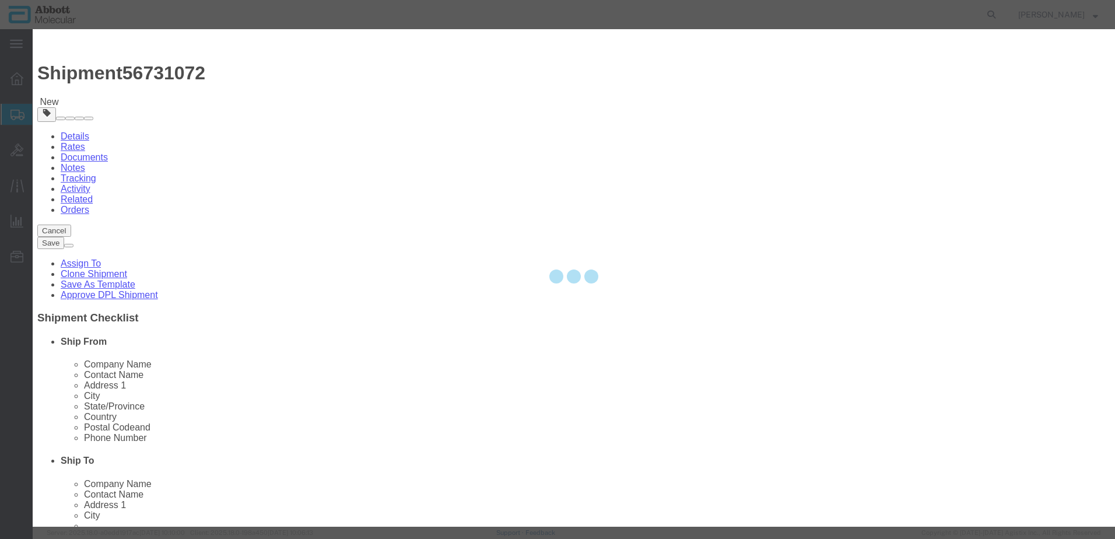
select select "EA"
select select
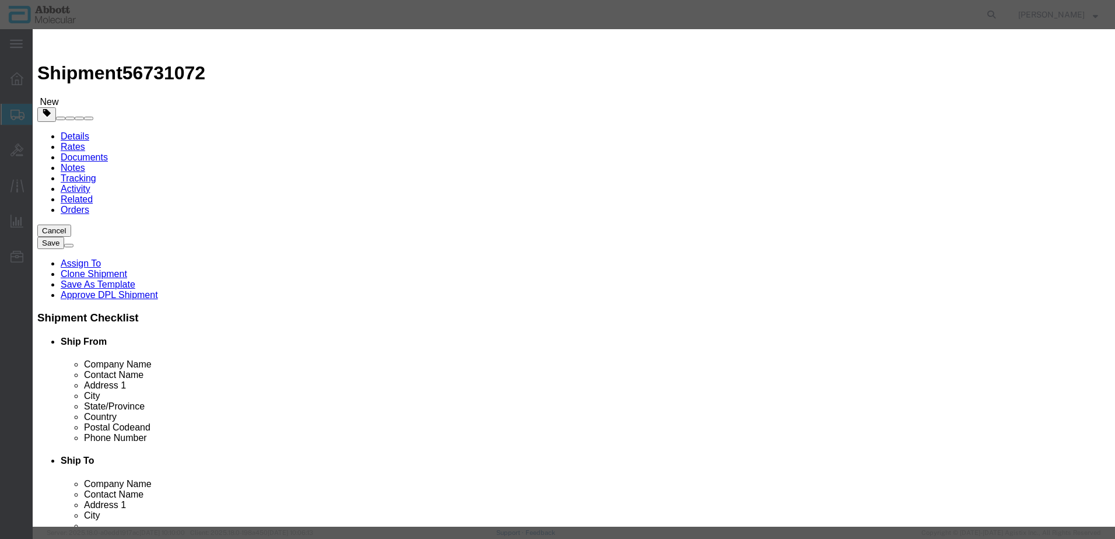
click input "text"
click strong "02N3450"
click select "Select Account Type Activity ID Airline Appointment Number ASN Batch Number Bil…"
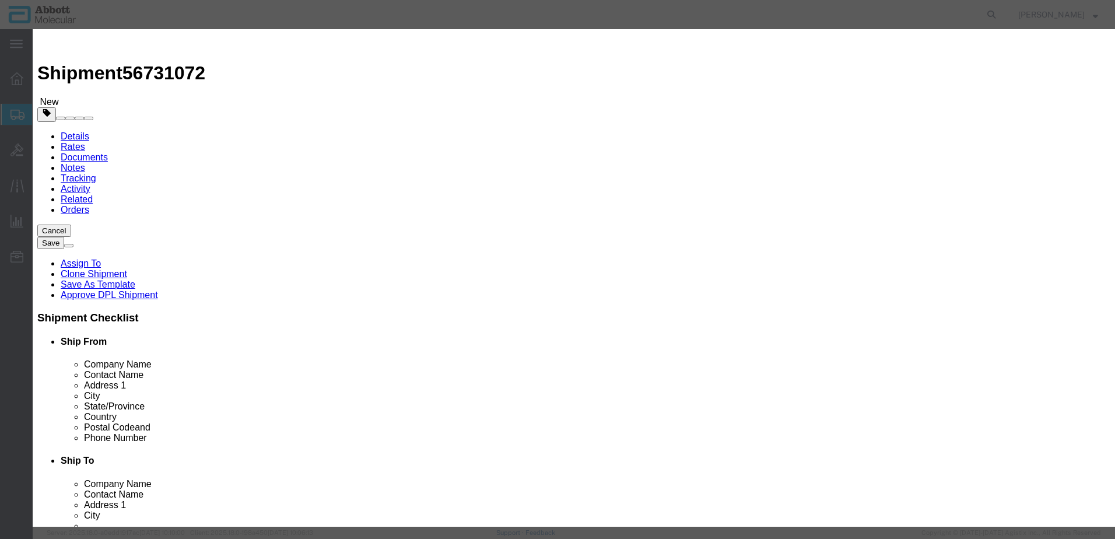
click button "Save & Add Another"
click input "text"
click span "Name: 08K2490 Sku: 08K2490 Model: 08K2490 Description: REALTIME HCV GT I(KIT)"
click td "Name: 08K2490"
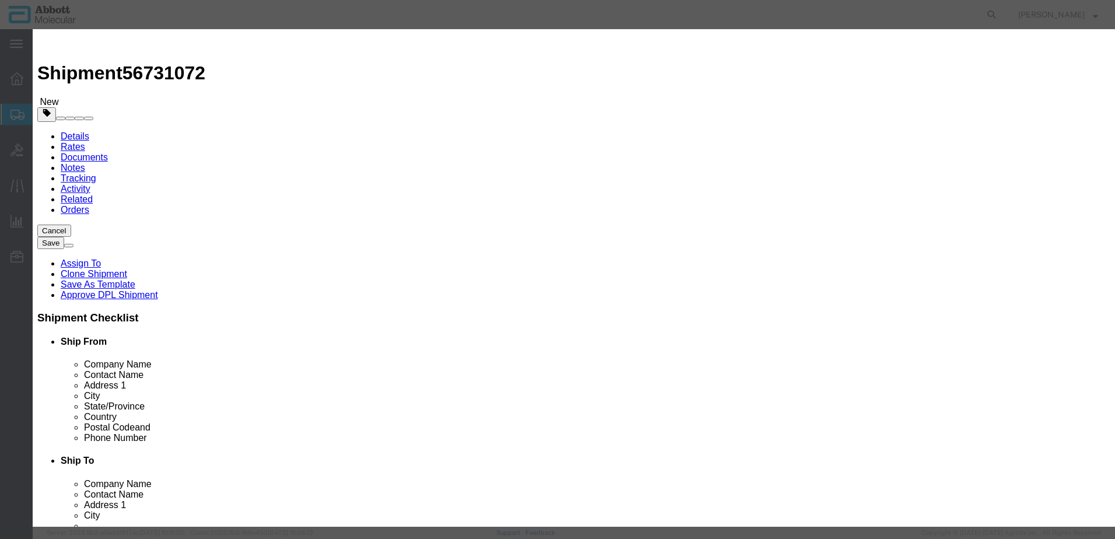
click select "Select Account Type Activity ID Airline Appointment Number ASN Batch Number Bil…"
drag, startPoint x: 767, startPoint y: 436, endPoint x: 759, endPoint y: 433, distance: 8.5
click button "Save & Close"
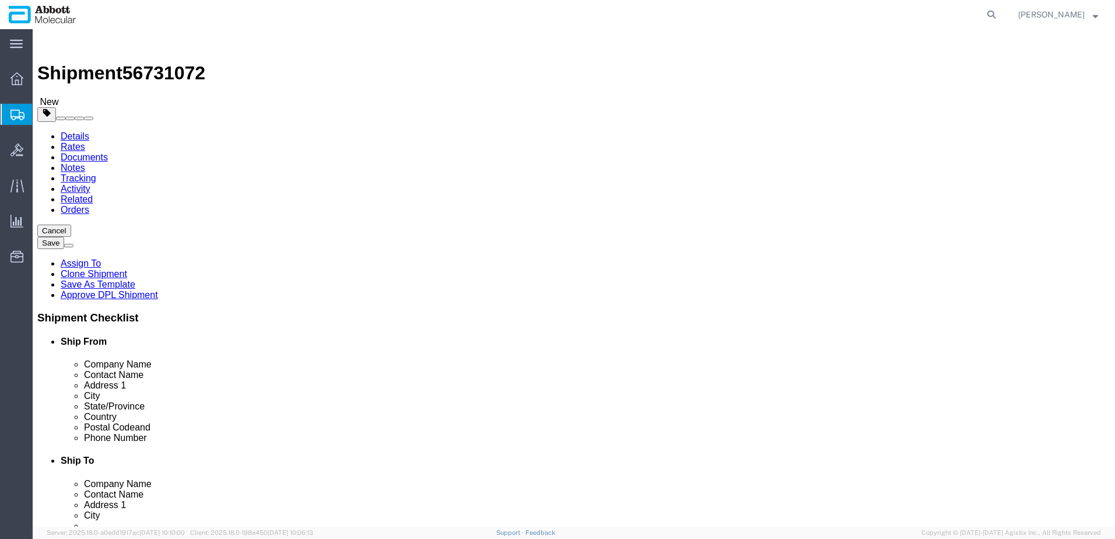
click link "Add Content"
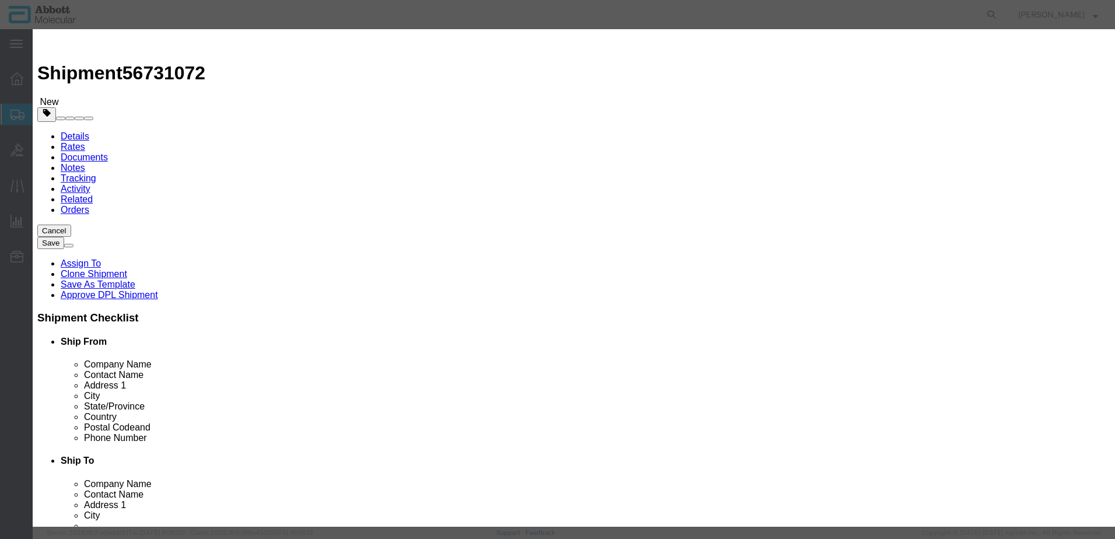
click input "text"
click strong "08N4570"
drag, startPoint x: 663, startPoint y: 188, endPoint x: 662, endPoint y: 196, distance: 7.7
click select "Select Account Type Activity ID Airline Appointment Number ASN Batch Number Bil…"
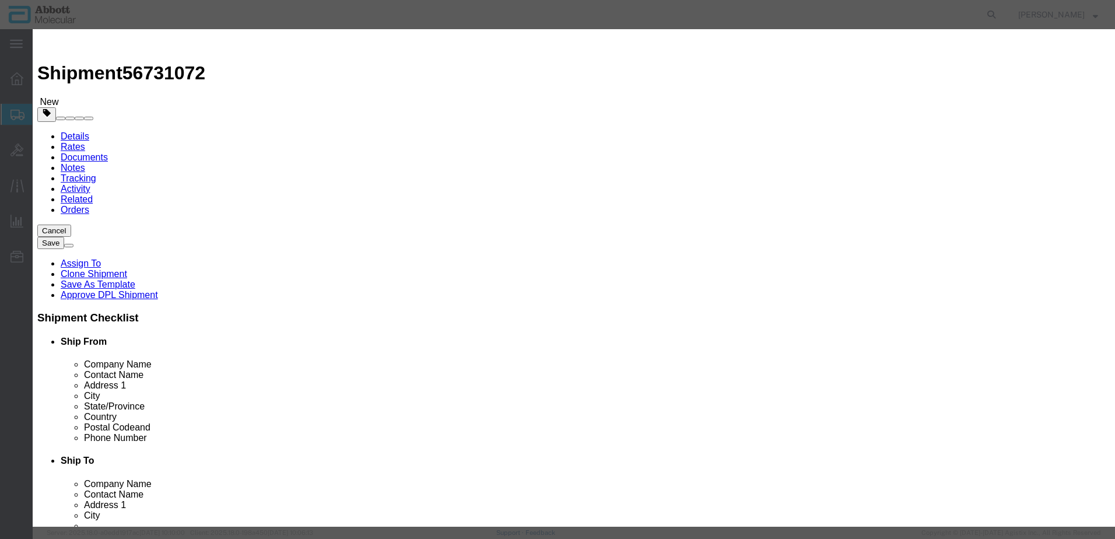
click button "Save & Add Another"
click input "text"
click strong "08N8584"
drag, startPoint x: 689, startPoint y: 188, endPoint x: 685, endPoint y: 195, distance: 7.9
click select "Select Account Type Activity ID Airline Appointment Number ASN Batch Number Bil…"
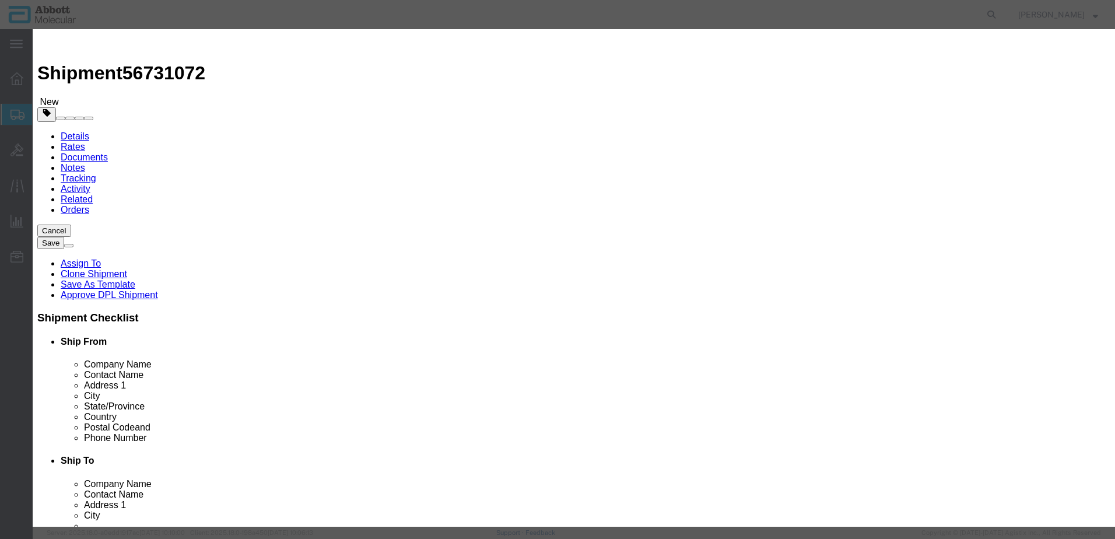
click select "Select Account Type Activity ID Airline Appointment Number ASN Batch Number Bil…"
click button "Save & Add Another"
click input "text"
click strong "08N8710"
drag, startPoint x: 693, startPoint y: 192, endPoint x: 690, endPoint y: 199, distance: 8.1
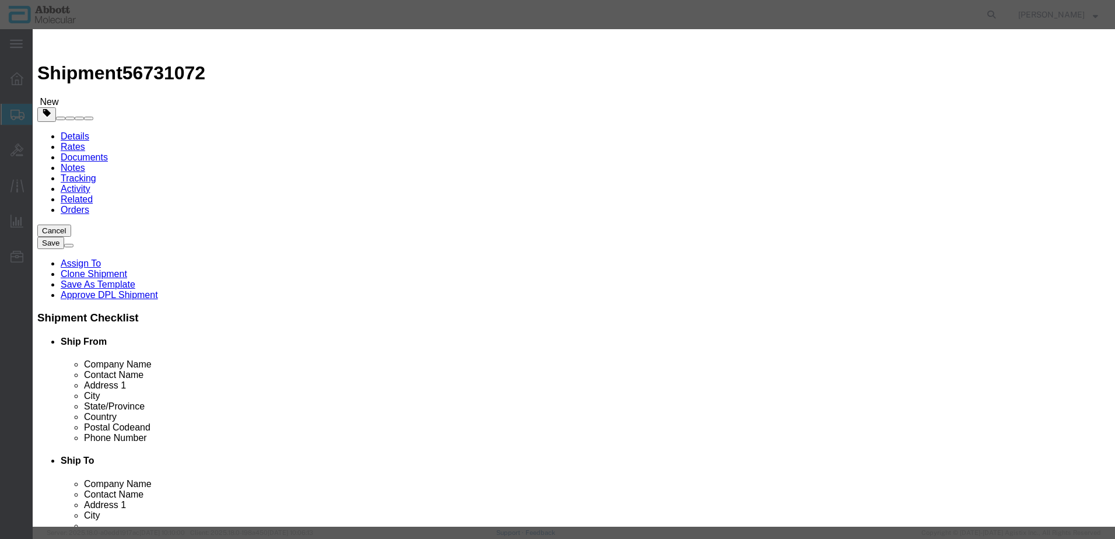
click select "Select Account Type Activity ID Airline Appointment Number ASN Batch Number Bil…"
click button "Save & Add Another"
drag, startPoint x: 418, startPoint y: 119, endPoint x: 385, endPoint y: 90, distance: 43.8
click input "text"
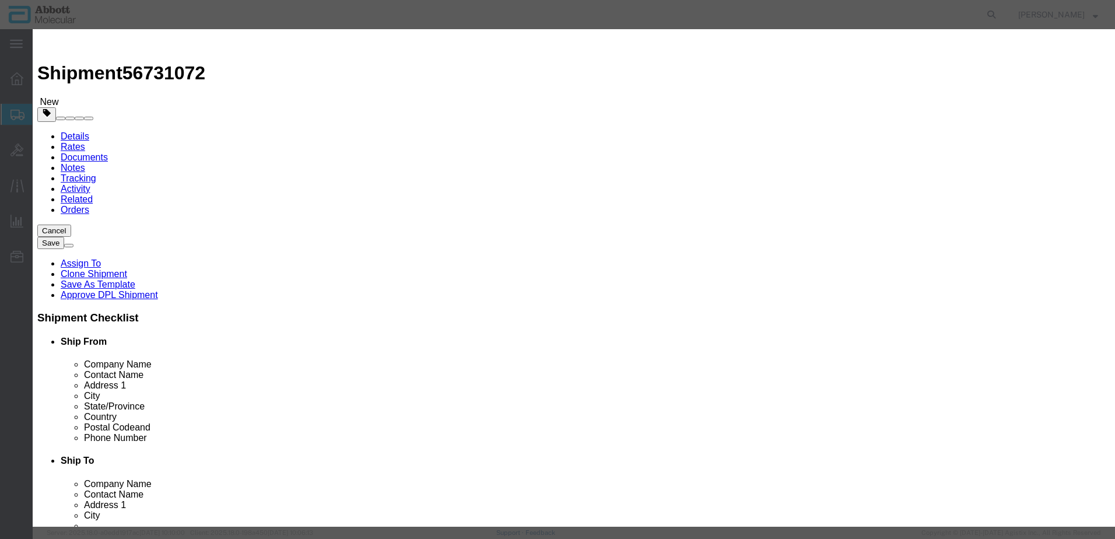
click td "Model: 02G3110"
click select "Select Account Type Activity ID Airline Appointment Number ASN Batch Number Bil…"
click button "Save & Add Another"
click input "text"
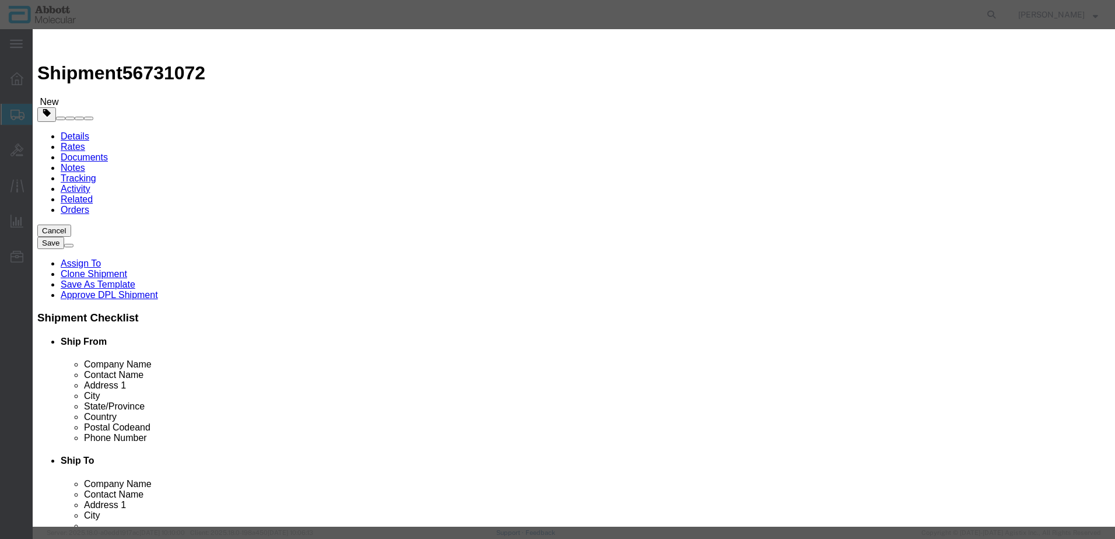
click strong "09N1791"
drag, startPoint x: 699, startPoint y: 190, endPoint x: 699, endPoint y: 197, distance: 7.0
click select "Select Account Type Activity ID Airline Appointment Number ASN Batch Number Bil…"
click button "Save & Close"
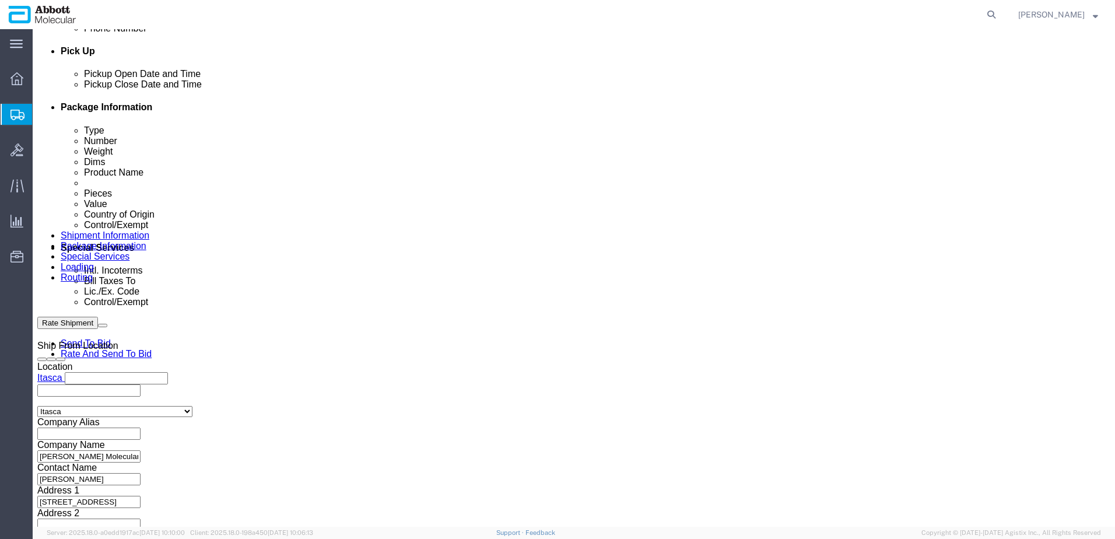
scroll to position [530, 0]
click button "Continue"
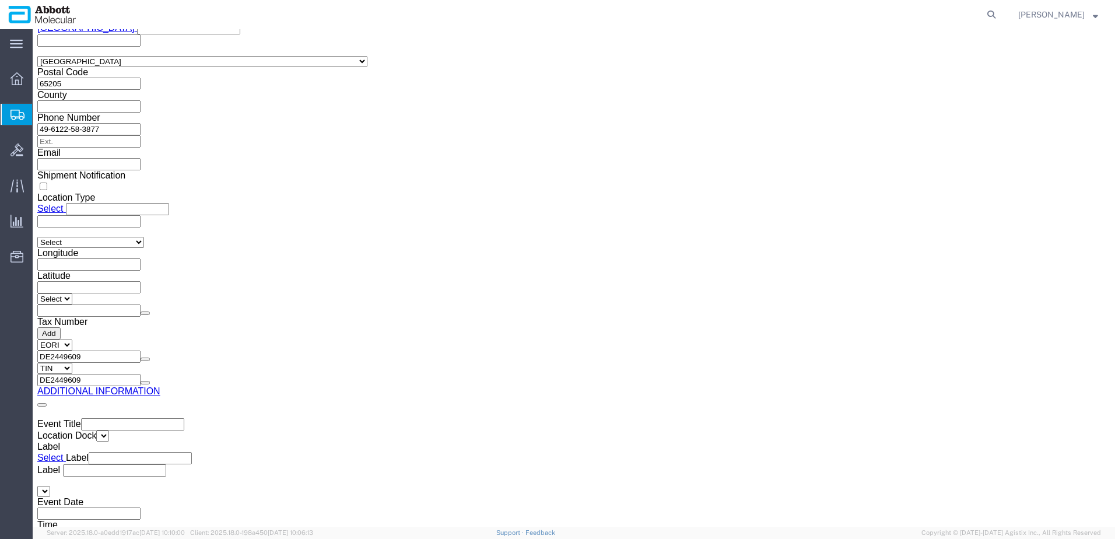
click button "Upload"
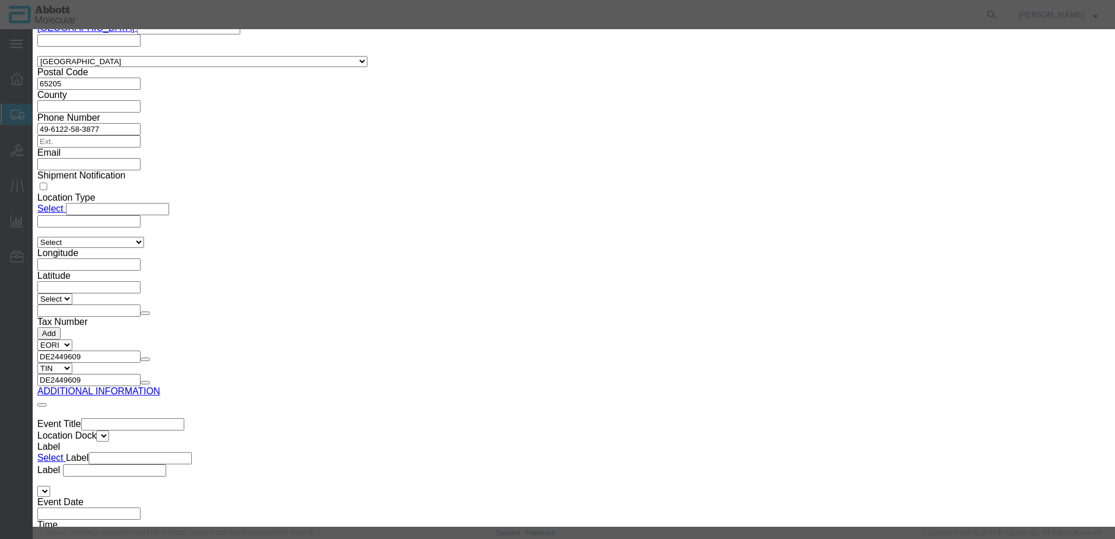
click button "Browse"
click button "Upload"
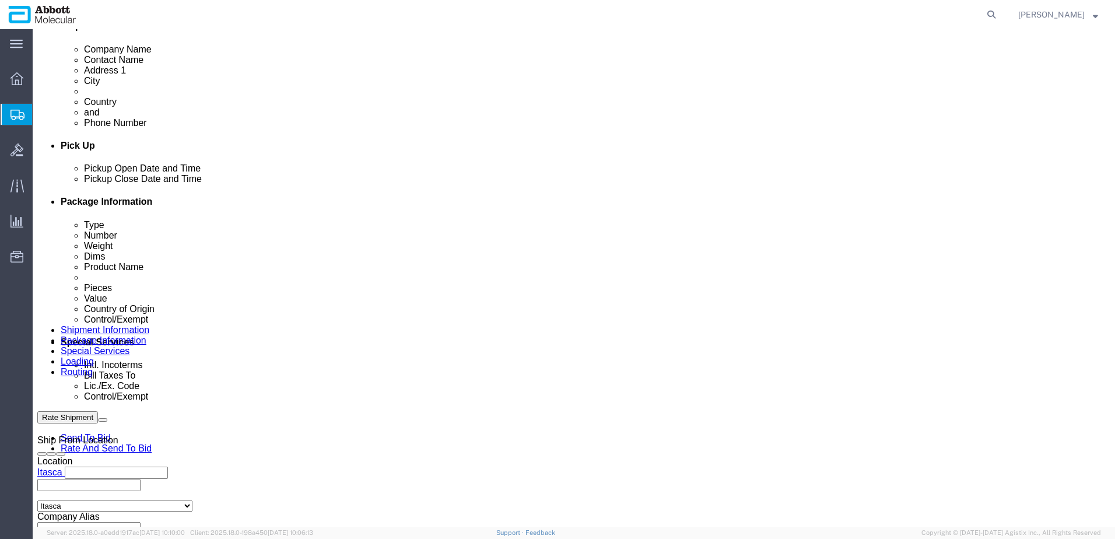
scroll to position [413, 0]
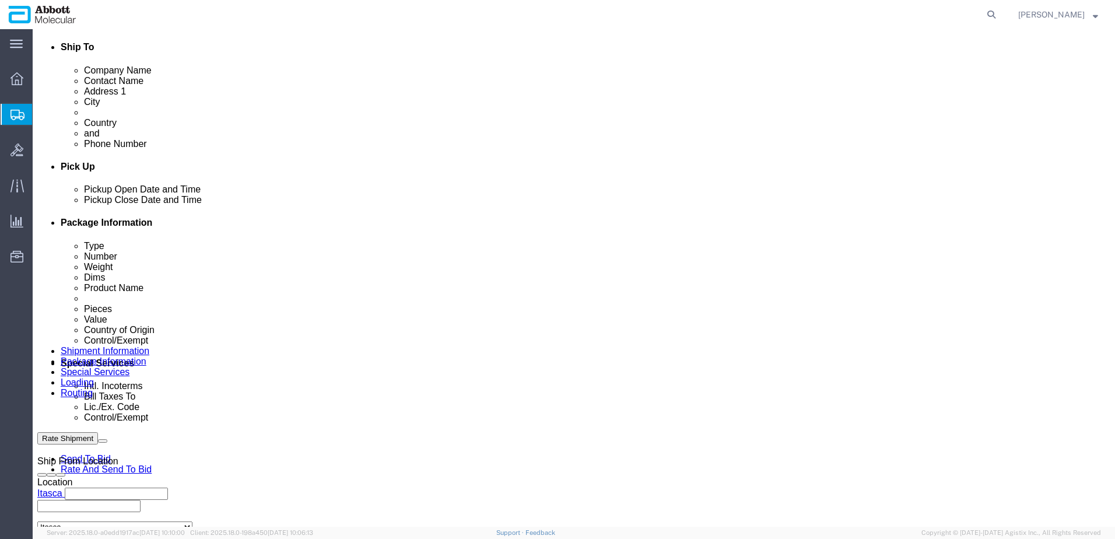
drag, startPoint x: 31, startPoint y: 15, endPoint x: 159, endPoint y: 10, distance: 127.2
click h1 "Shipment 56731072"
copy h1 "Shipment 56731072"
click button "Rate Shipment"
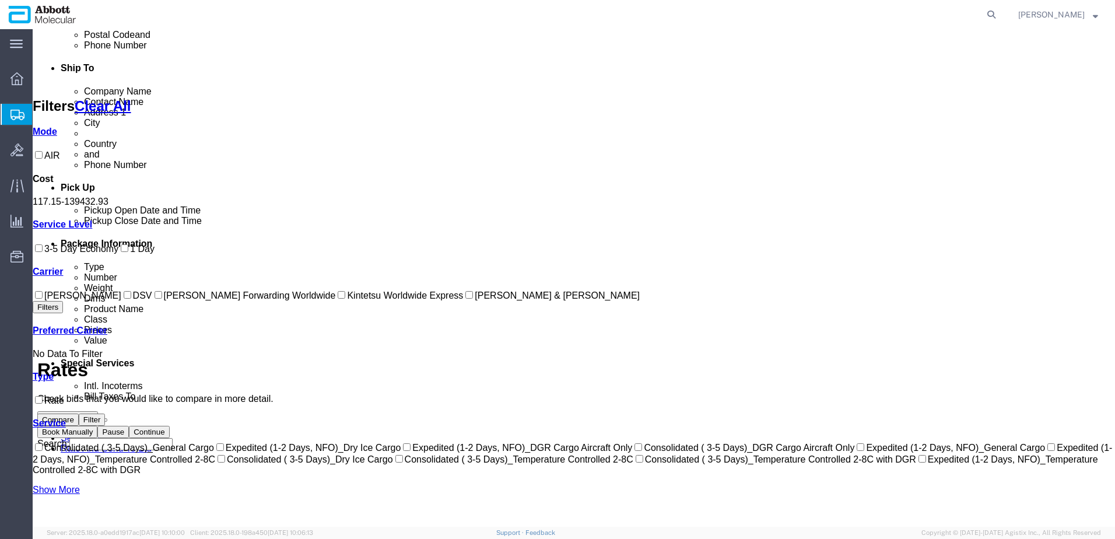
click at [155, 299] on input "[PERSON_NAME] Forwarding Worldwide" at bounding box center [159, 295] width 8 height 8
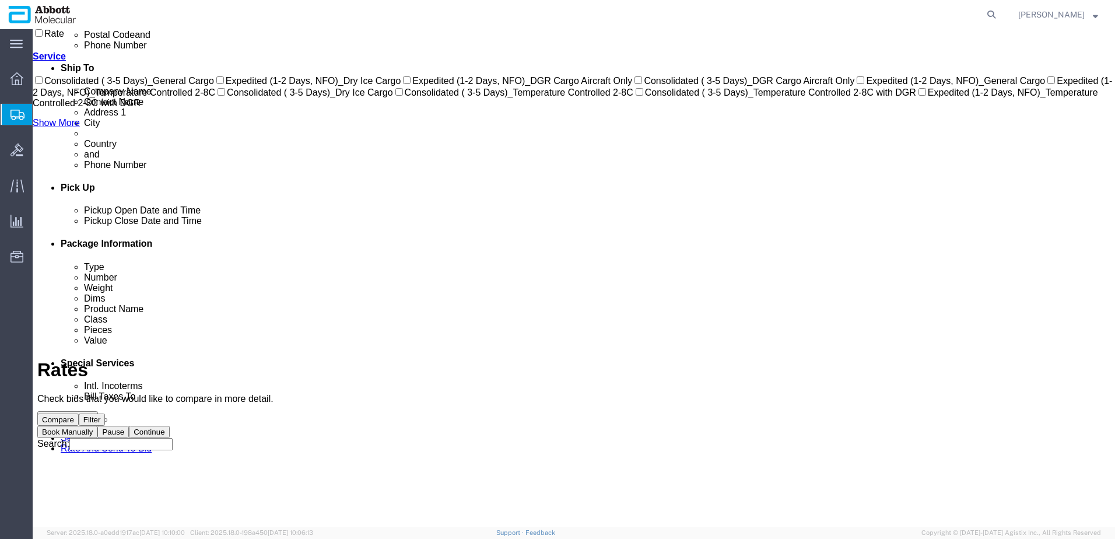
scroll to position [0, 0]
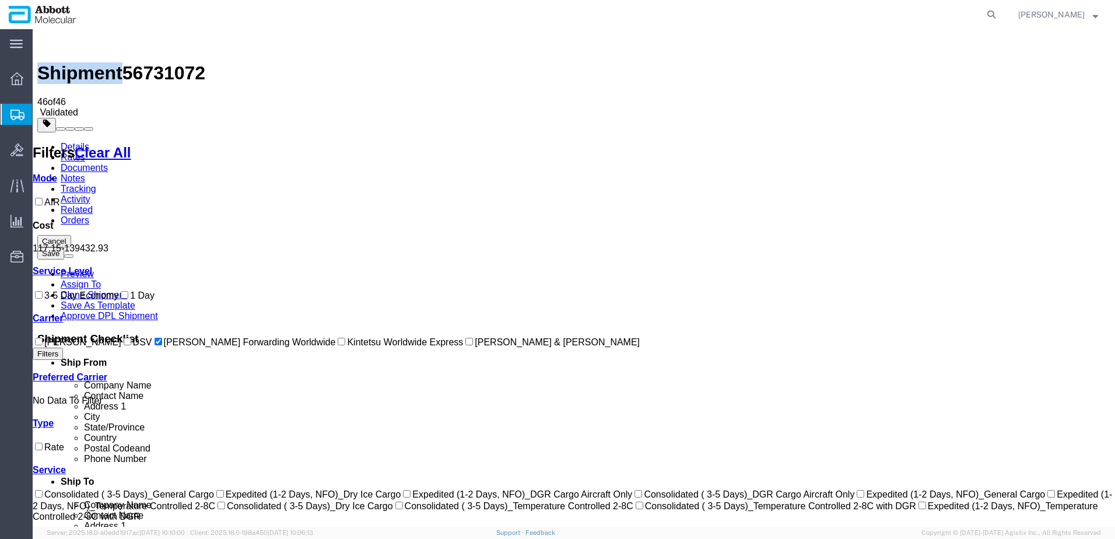
drag, startPoint x: 296, startPoint y: 143, endPoint x: 364, endPoint y: 153, distance: 68.3
